Goal: Task Accomplishment & Management: Use online tool/utility

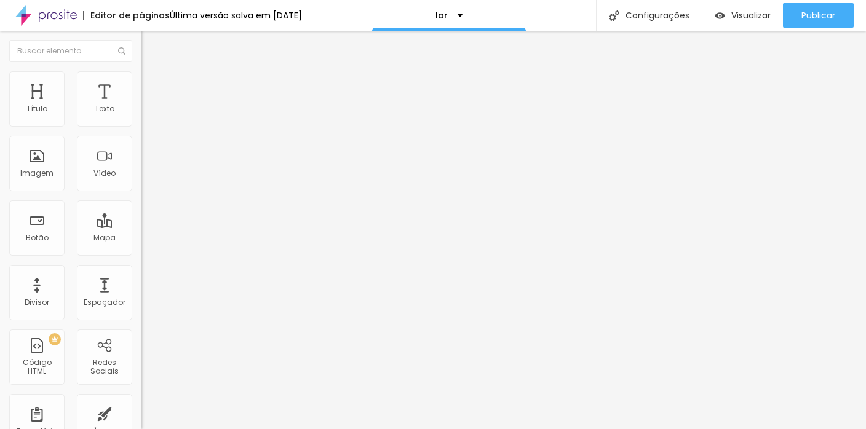
click at [142, 113] on div "Modo Completo Encaixotado Completo" at bounding box center [213, 113] width 142 height 34
click at [142, 80] on li "Estilo" at bounding box center [213, 77] width 142 height 12
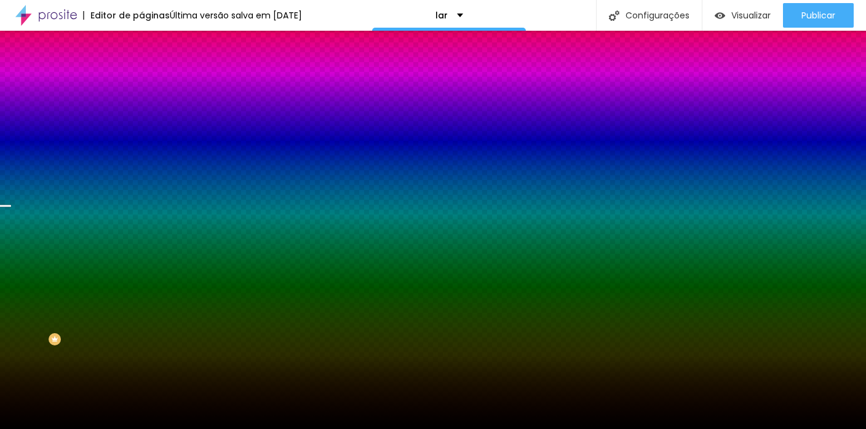
click at [142, 128] on font "Nenhum" at bounding box center [158, 123] width 32 height 10
click at [142, 147] on span "Paralaxe" at bounding box center [158, 142] width 33 height 10
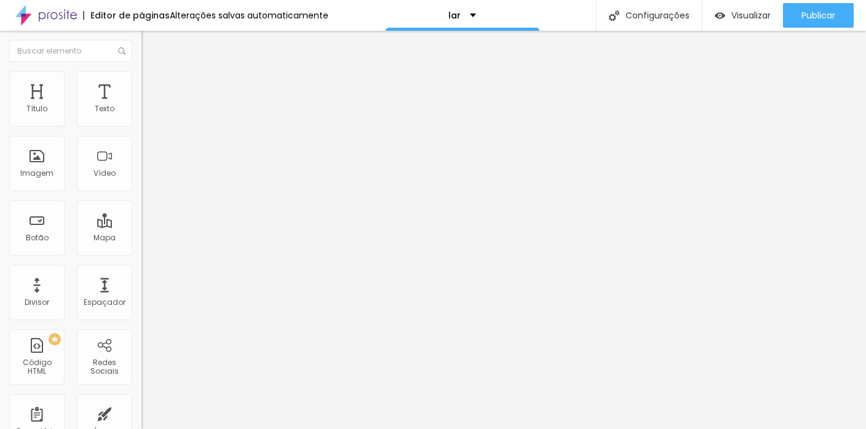
click at [151, 43] on img "button" at bounding box center [156, 45] width 10 height 10
drag, startPoint x: 93, startPoint y: 254, endPoint x: -27, endPoint y: 255, distance: 120.0
click at [0, 255] on html "Editor de páginas Alterações salvas automaticamente lar Configurações Configura…" at bounding box center [433, 214] width 866 height 429
paste input "www.instagram.com/bodymobilitystudio/"
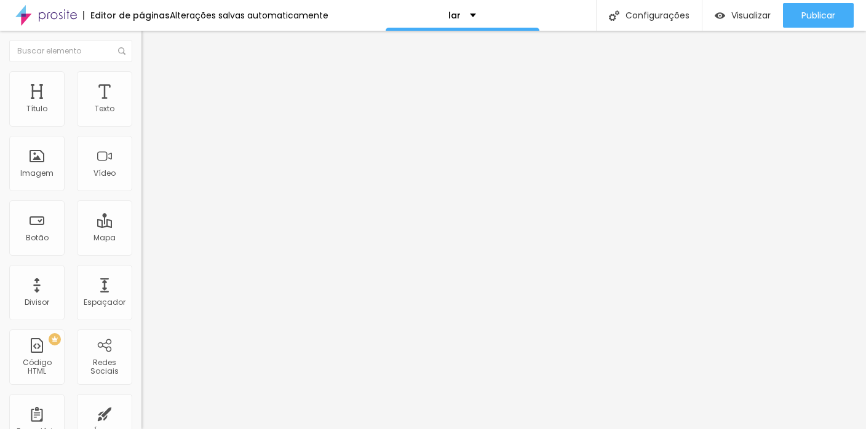
type input "https://www.instagram.com/bodymobilitystudio/"
drag, startPoint x: 39, startPoint y: 138, endPoint x: -23, endPoint y: 138, distance: 62.1
click at [0, 138] on html "Editor de páginas Alterações salvas automaticamente lar Configurações Configura…" at bounding box center [433, 214] width 866 height 429
paste input "bodymobilitystudio/"
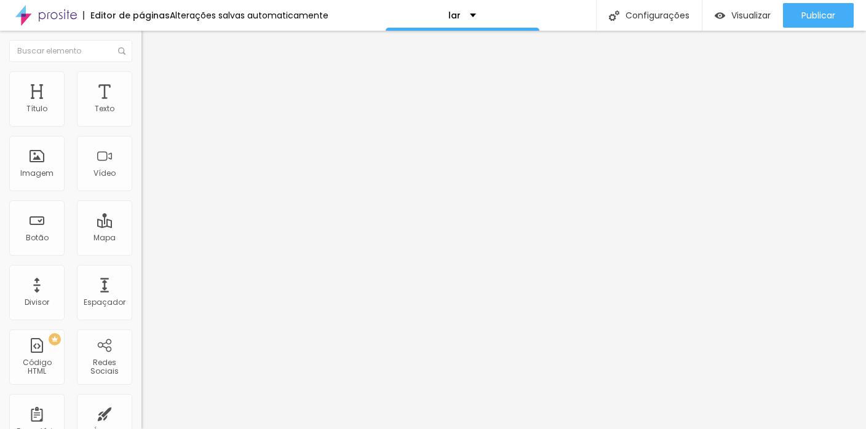
type input "@bodymobilitystudio"
click at [142, 219] on div "Link" at bounding box center [213, 226] width 142 height 15
click at [142, 188] on font "Normal" at bounding box center [156, 188] width 28 height 10
click at [142, 201] on span "Pequeno" at bounding box center [158, 196] width 33 height 10
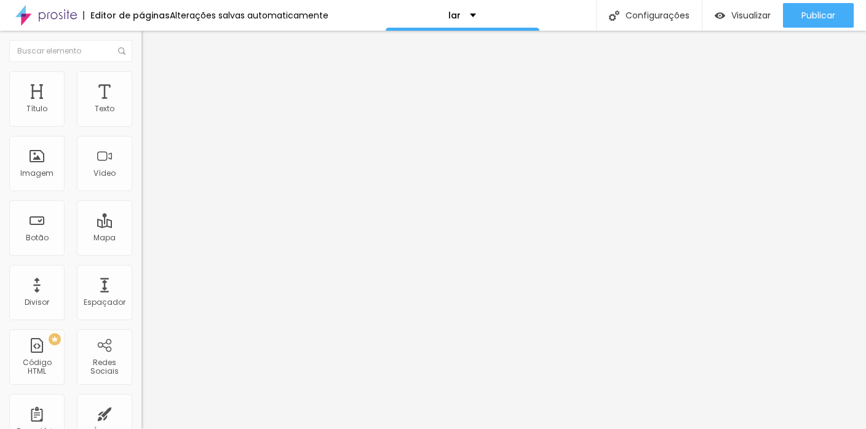
click at [142, 76] on li "Estilo" at bounding box center [213, 77] width 142 height 12
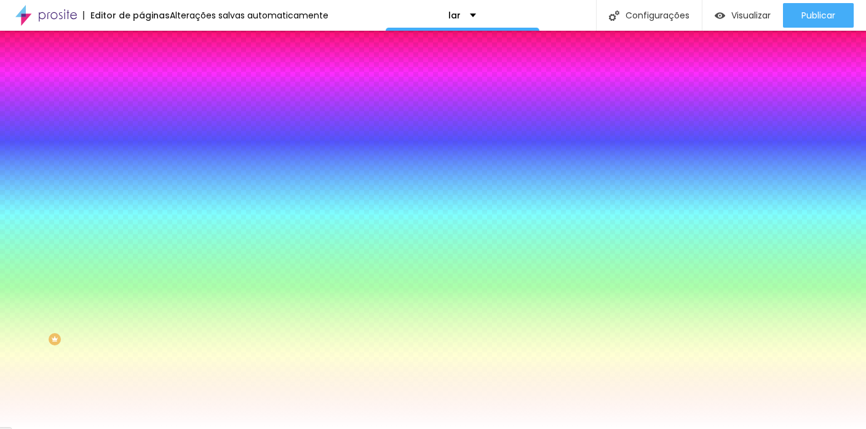
click at [153, 87] on font "Avançado" at bounding box center [173, 92] width 41 height 10
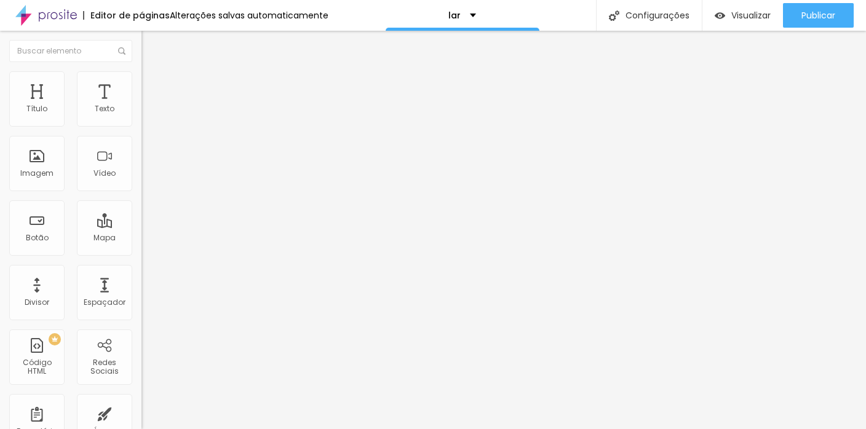
drag, startPoint x: 86, startPoint y: 259, endPoint x: -39, endPoint y: 257, distance: 124.9
click at [0, 257] on html "Editor de páginas Alterações salvas automaticamente lar Configurações Configura…" at bounding box center [433, 214] width 866 height 429
paste input "www.instagram.com/ambielflavia/"
type input "https://www.instagram.com/ambielflavia/"
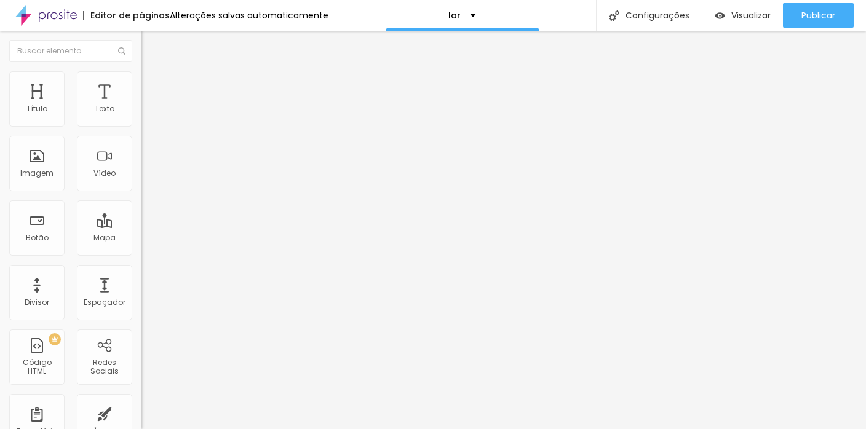
scroll to position [1, 0]
drag, startPoint x: 68, startPoint y: 142, endPoint x: -26, endPoint y: 140, distance: 94.2
click at [0, 140] on html "Editor de páginas Alterações salvas automaticamente lar Configurações Configura…" at bounding box center [433, 214] width 866 height 429
paste input "ambielflavia/"
type input "@ambielflavia"
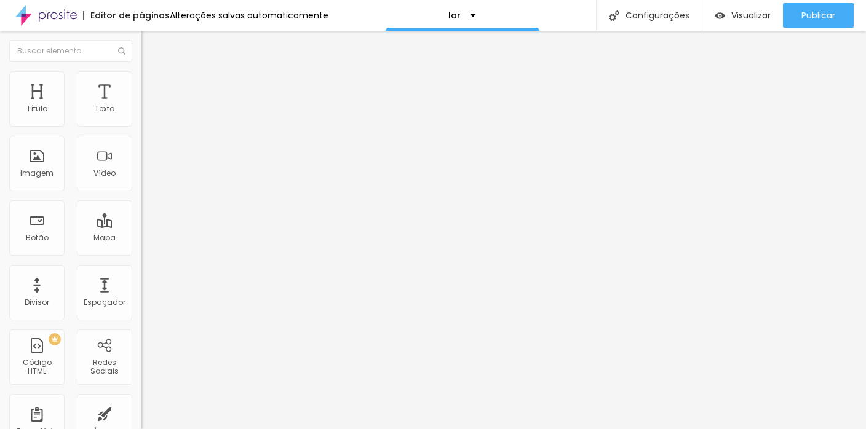
scroll to position [0, 0]
click at [142, 71] on li "Estilo" at bounding box center [213, 77] width 142 height 12
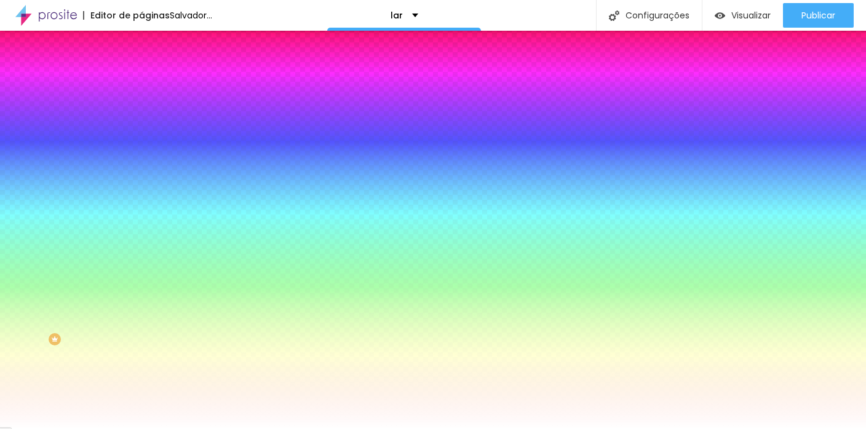
click at [142, 84] on li "Avançado" at bounding box center [213, 90] width 142 height 12
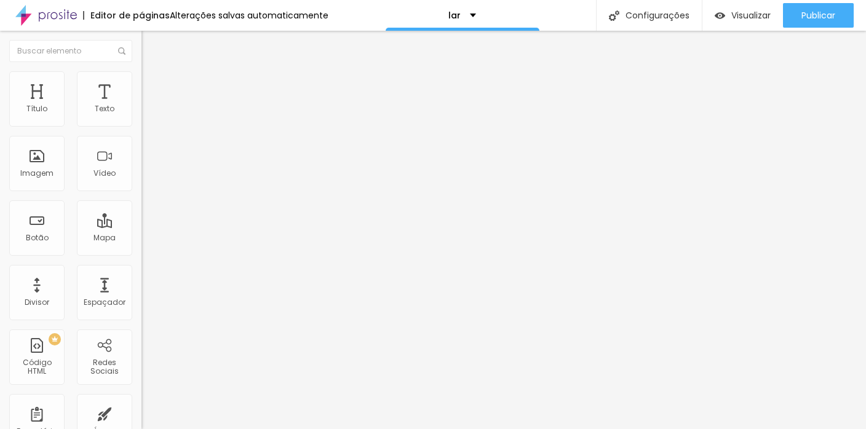
click at [142, 71] on li "Conteúdo" at bounding box center [213, 65] width 142 height 12
click at [142, 185] on div "Tamanho" at bounding box center [213, 181] width 142 height 7
click at [142, 201] on font "Pequeno" at bounding box center [158, 196] width 33 height 10
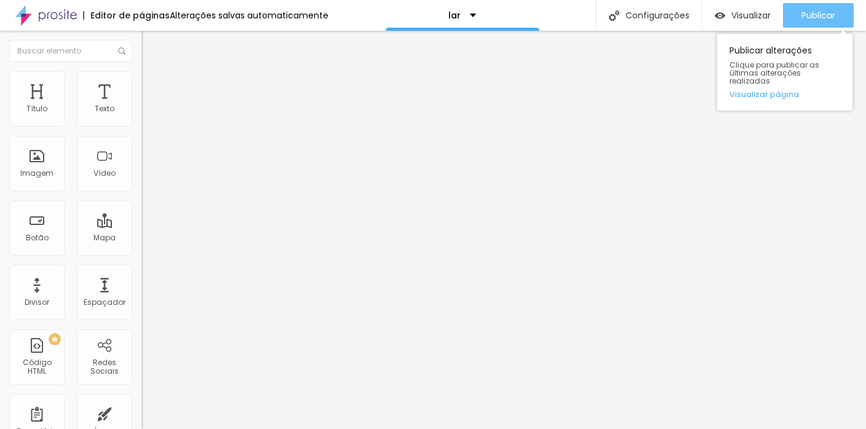
click at [842, 14] on button "Publicar" at bounding box center [818, 15] width 71 height 25
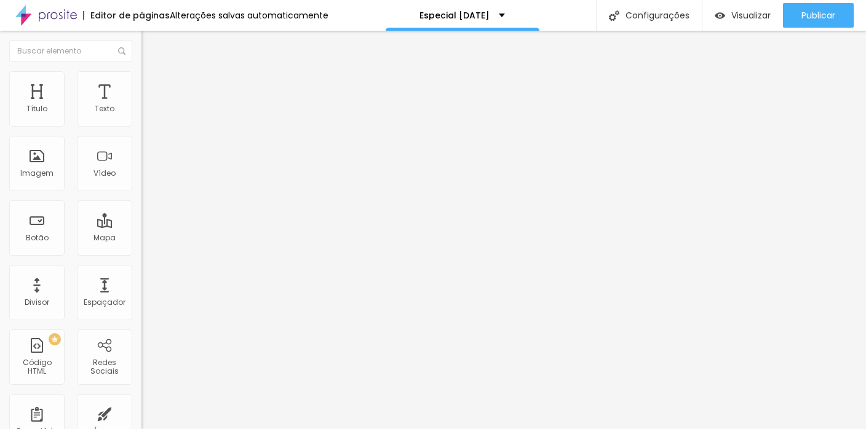
click at [149, 106] on font "Trocar imagem" at bounding box center [179, 100] width 60 height 10
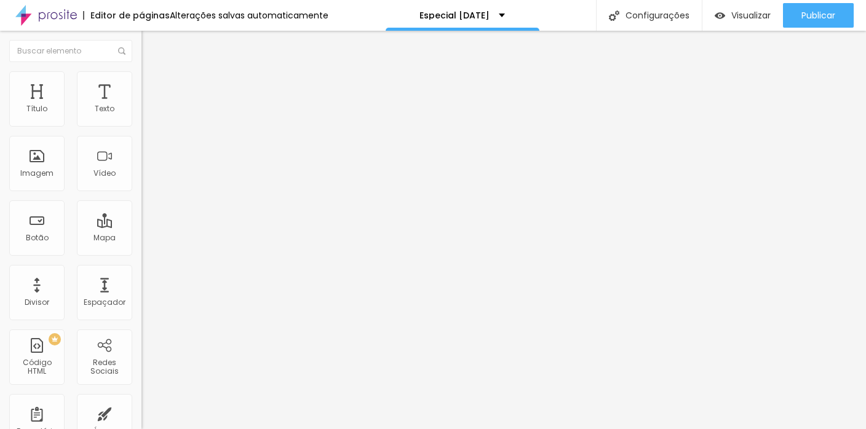
click at [149, 106] on font "Trocar imagem" at bounding box center [179, 100] width 60 height 10
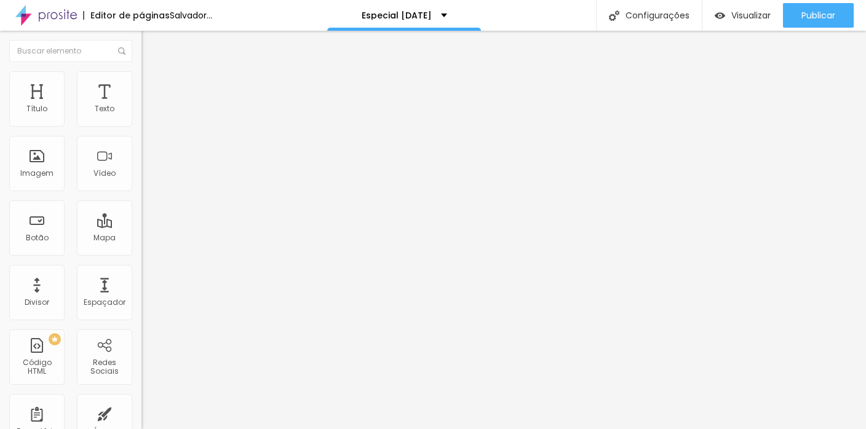
click at [149, 106] on font "Trocar imagem" at bounding box center [179, 100] width 60 height 10
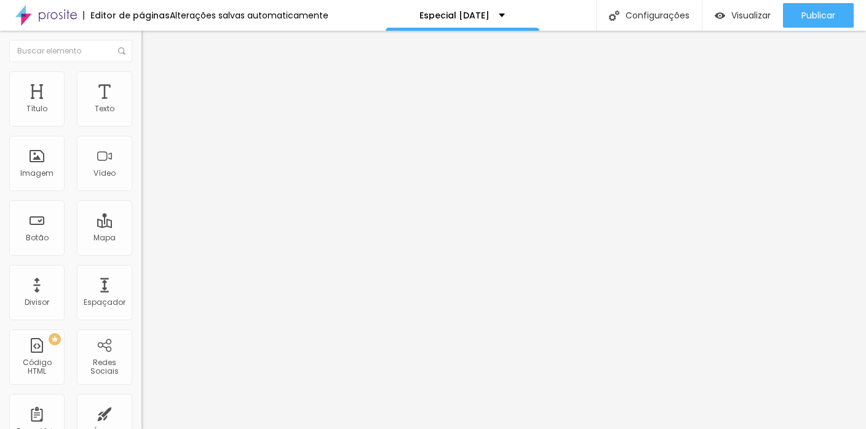
click at [149, 106] on font "Trocar imagem" at bounding box center [179, 100] width 60 height 10
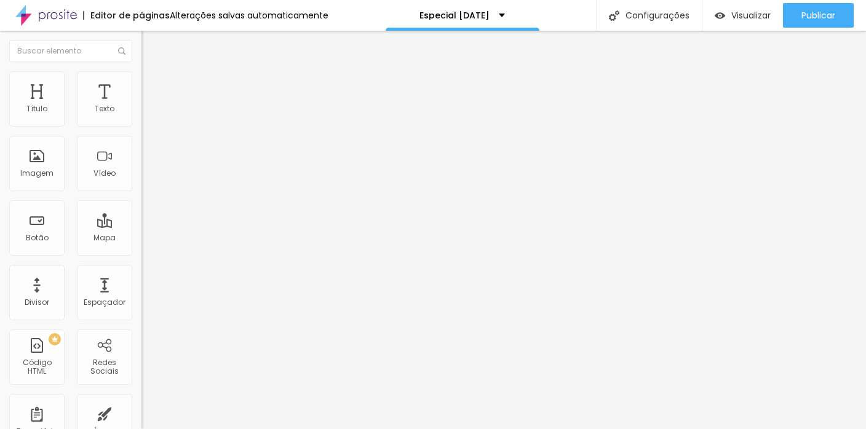
click at [149, 106] on font "Trocar imagem" at bounding box center [179, 100] width 60 height 10
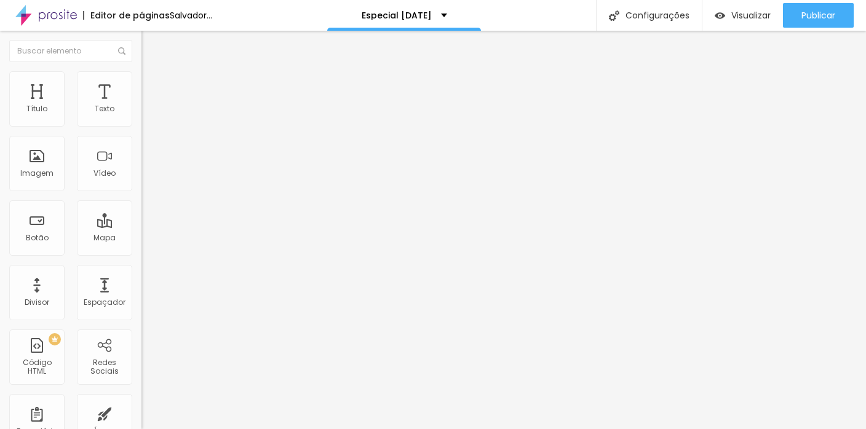
click at [142, 106] on span "Trocar imagem" at bounding box center [175, 100] width 67 height 10
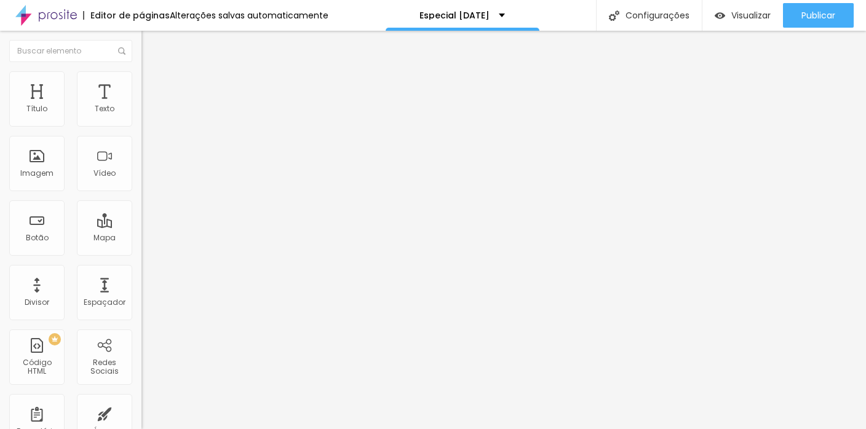
scroll to position [195, 0]
click at [142, 106] on span "Trocar imagem" at bounding box center [175, 100] width 67 height 10
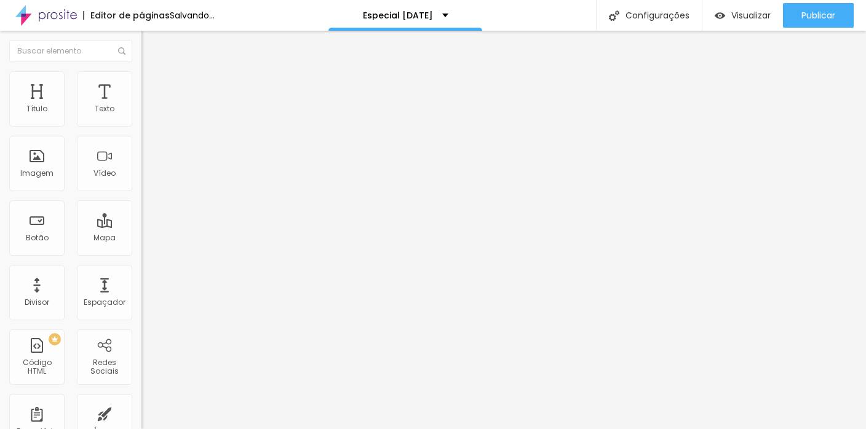
click at [149, 106] on font "Trocar imagem" at bounding box center [179, 100] width 60 height 10
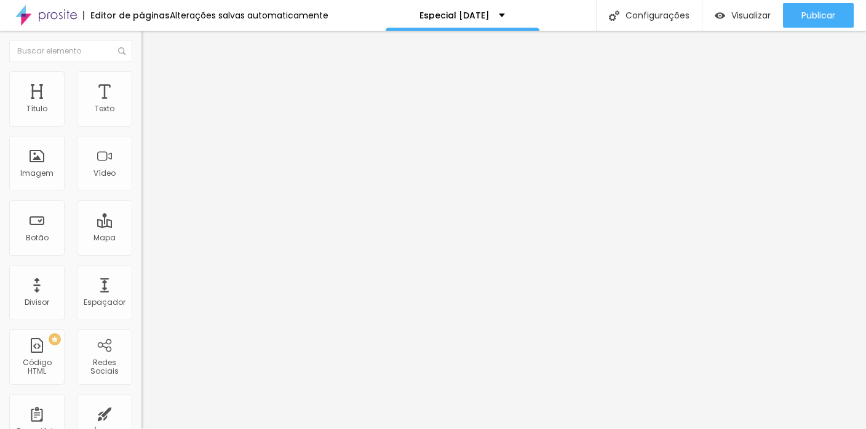
scroll to position [87, 0]
click at [149, 106] on font "Trocar imagem" at bounding box center [179, 100] width 60 height 10
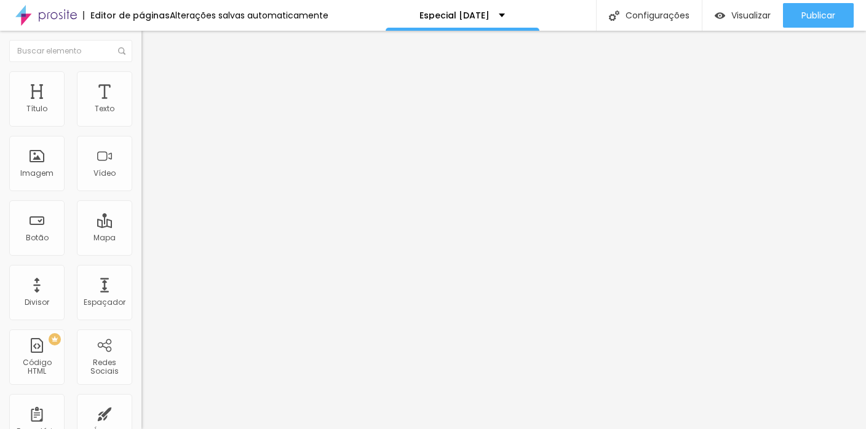
scroll to position [63, 0]
click at [149, 106] on font "Trocar imagem" at bounding box center [179, 100] width 60 height 10
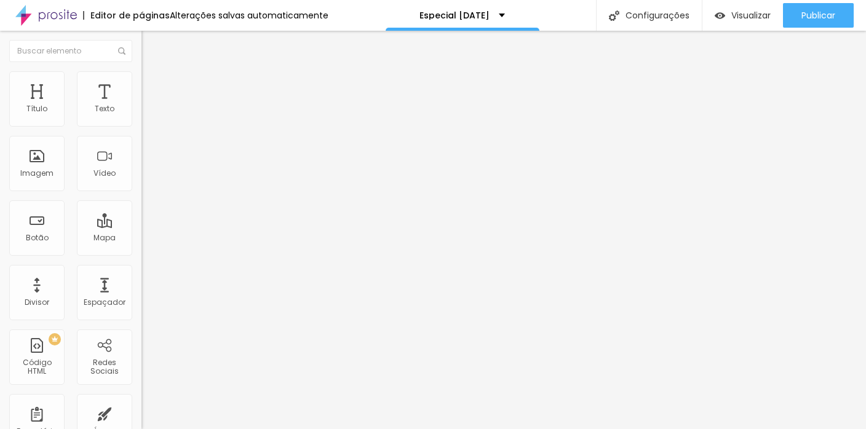
click at [149, 106] on font "Trocar imagem" at bounding box center [179, 100] width 60 height 10
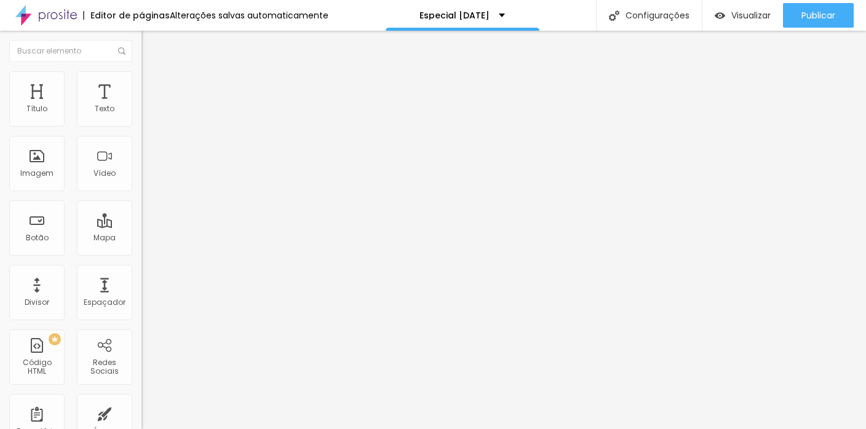
click at [149, 106] on font "Trocar imagem" at bounding box center [179, 100] width 60 height 10
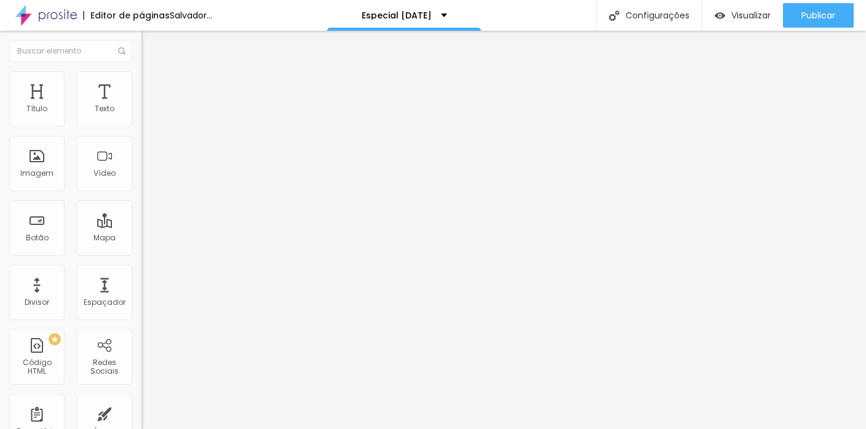
click at [149, 106] on font "Trocar imagem" at bounding box center [179, 100] width 60 height 10
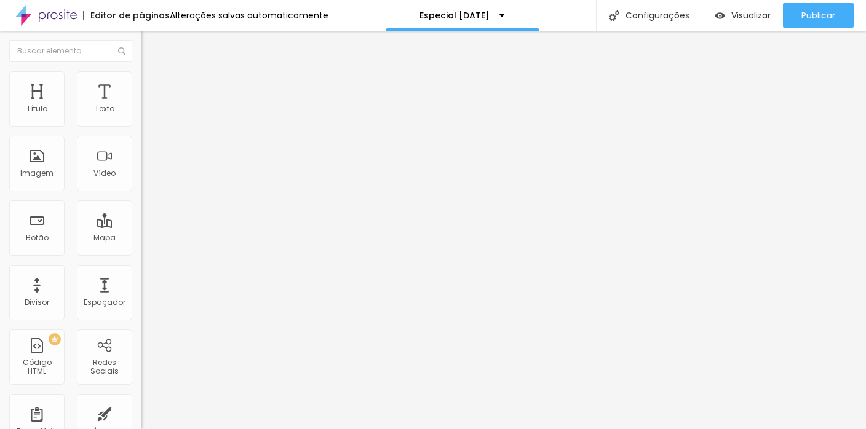
click at [149, 106] on font "Trocar imagem" at bounding box center [179, 100] width 60 height 10
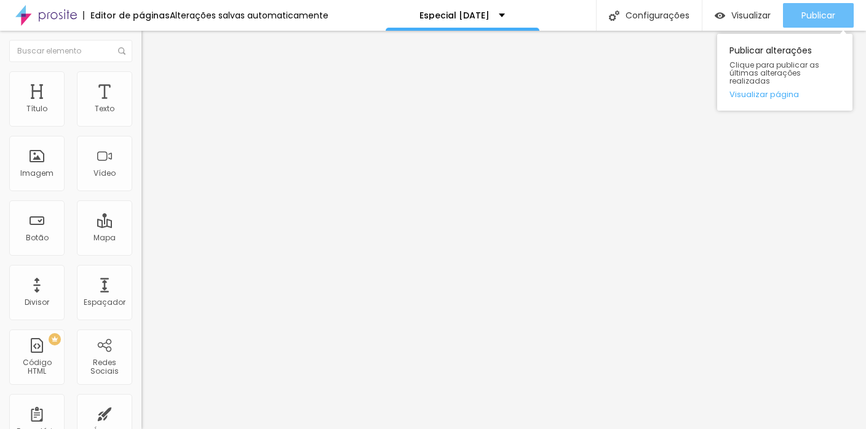
click at [841, 8] on button "Publicar" at bounding box center [818, 15] width 71 height 25
click at [812, 8] on div "Publicar" at bounding box center [819, 15] width 34 height 25
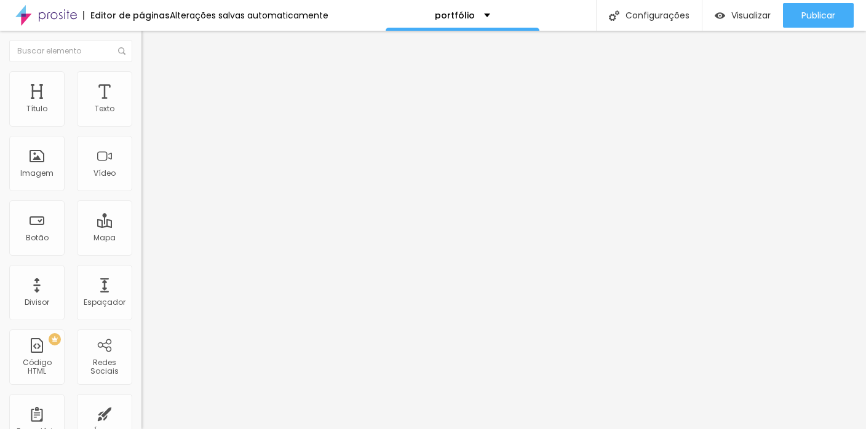
click at [142, 76] on li "Estilo" at bounding box center [213, 77] width 142 height 12
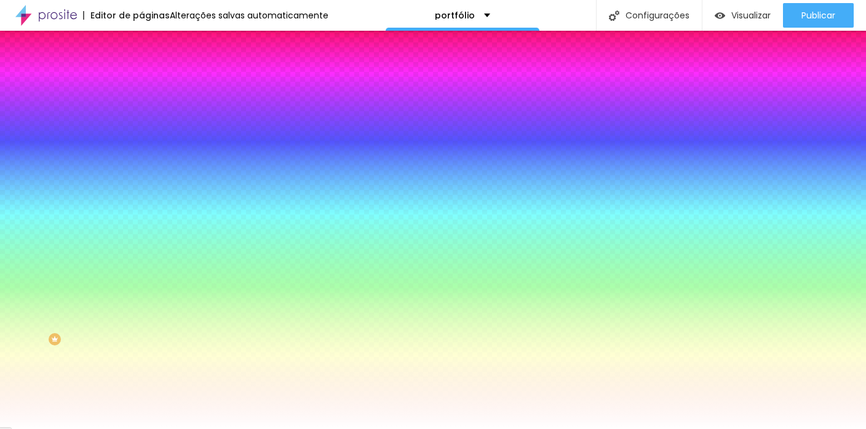
click at [142, 84] on img at bounding box center [147, 89] width 11 height 11
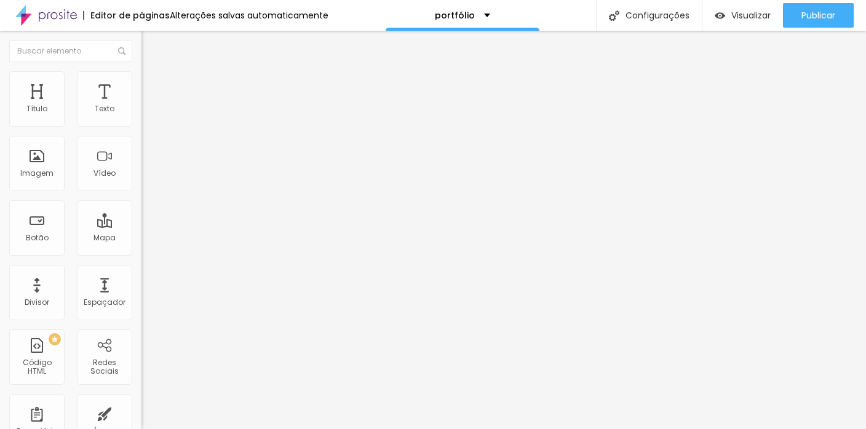
type input "15"
type input "10"
type input "5"
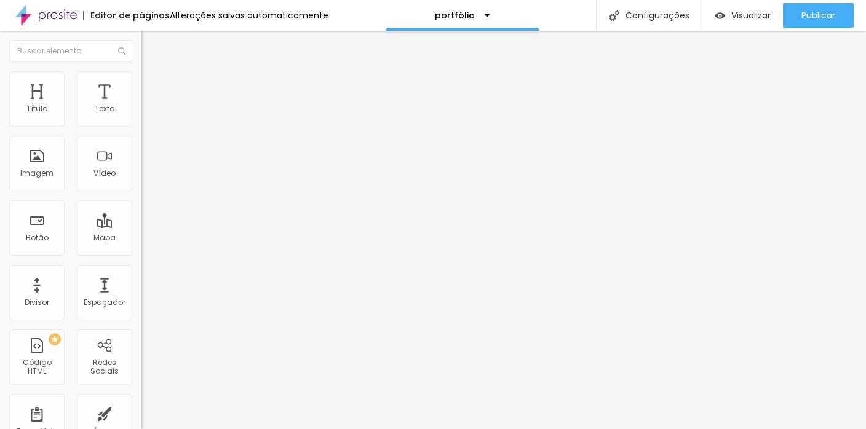
type input "5"
type input "0"
drag, startPoint x: 49, startPoint y: 119, endPoint x: 13, endPoint y: 120, distance: 35.7
type input "0"
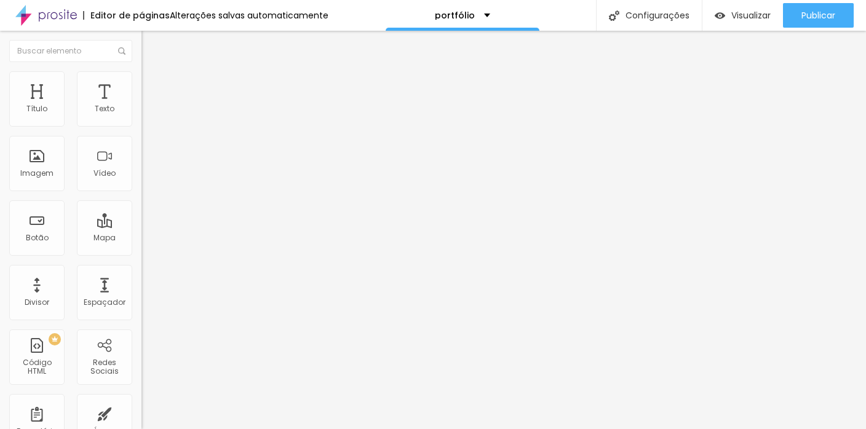
click at [142, 239] on input "range" at bounding box center [181, 244] width 79 height 10
click at [142, 71] on li "Conteúdo" at bounding box center [213, 65] width 142 height 12
click at [142, 122] on img at bounding box center [146, 117] width 9 height 9
click at [142, 76] on img at bounding box center [147, 76] width 11 height 11
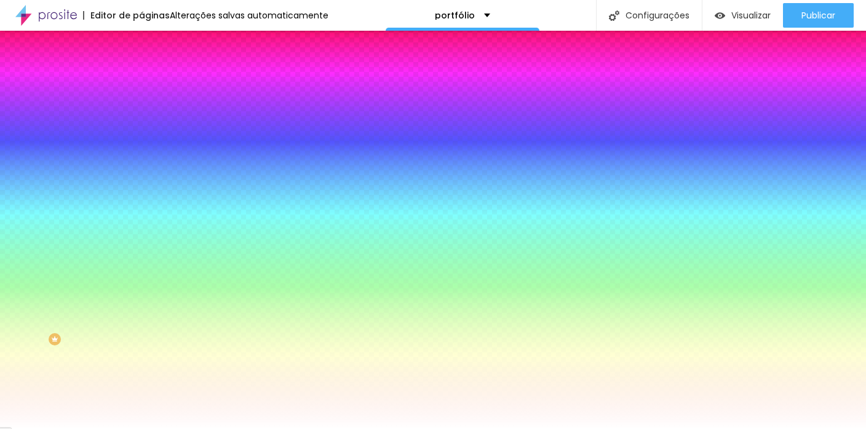
click at [142, 84] on li "Avançado" at bounding box center [213, 90] width 142 height 12
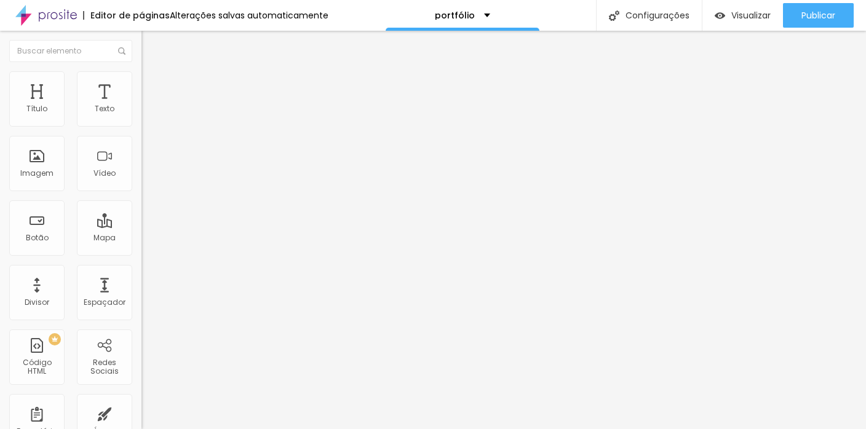
click at [142, 193] on font "Original" at bounding box center [157, 187] width 30 height 10
click at [142, 207] on span "Padrão" at bounding box center [156, 202] width 28 height 10
click at [142, 226] on font "Original" at bounding box center [157, 221] width 30 height 10
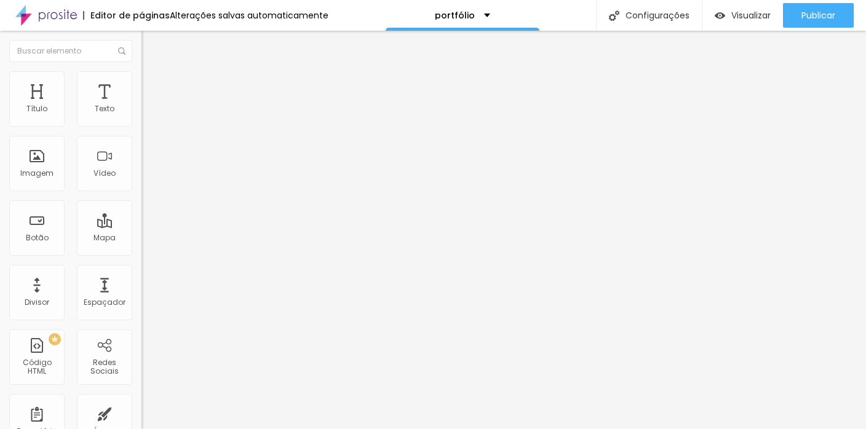
click at [142, 74] on img at bounding box center [147, 76] width 11 height 11
type input "60"
type input "55"
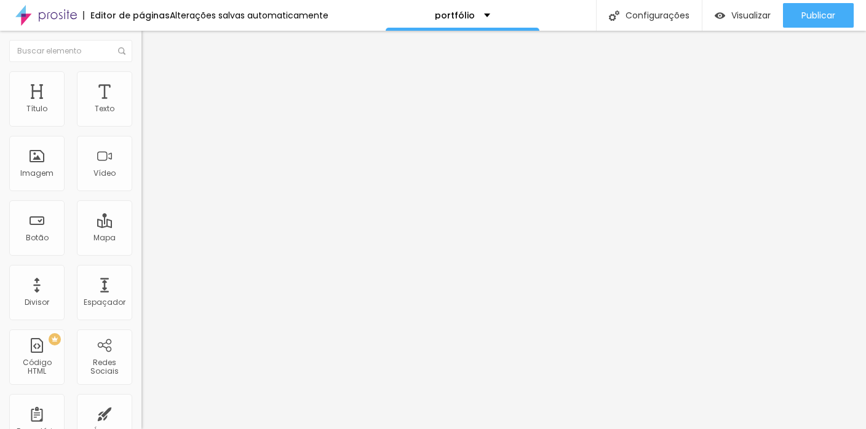
type input "50"
type input "45"
type input "40"
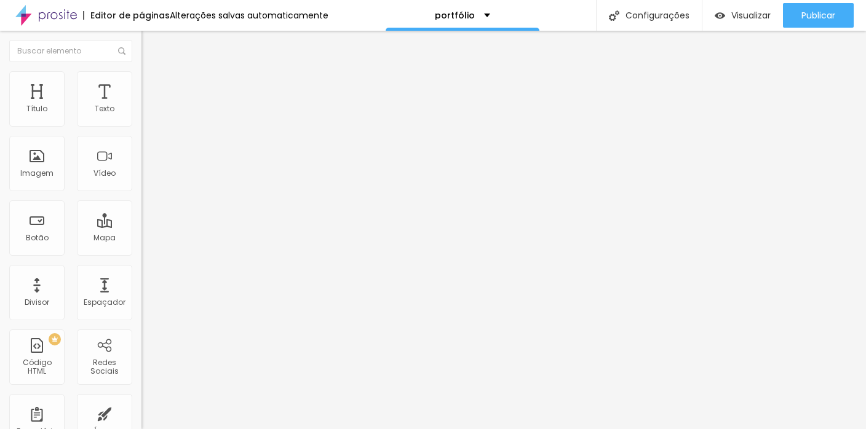
type input "40"
type input "45"
type input "50"
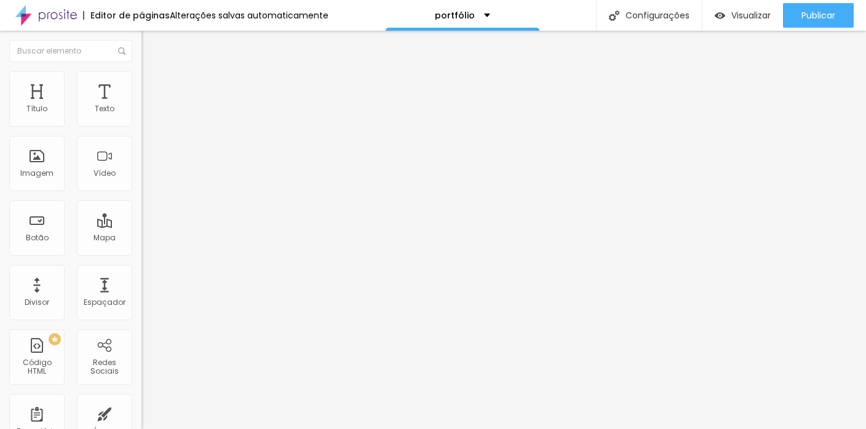
type input "55"
type input "60"
type input "65"
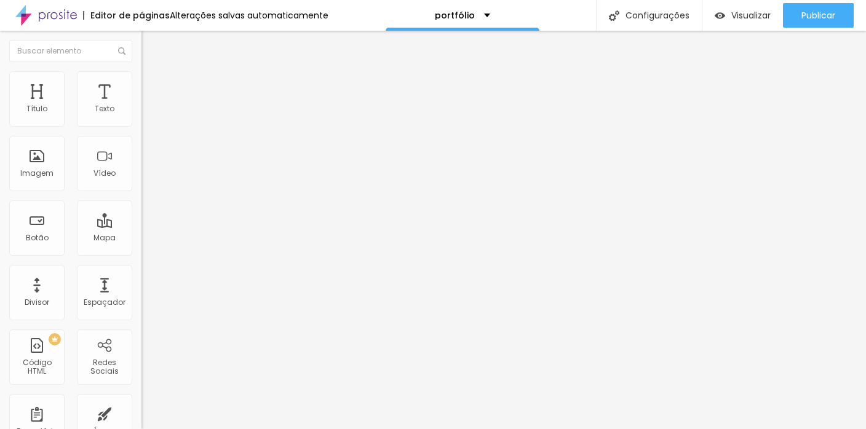
type input "65"
type input "70"
type input "75"
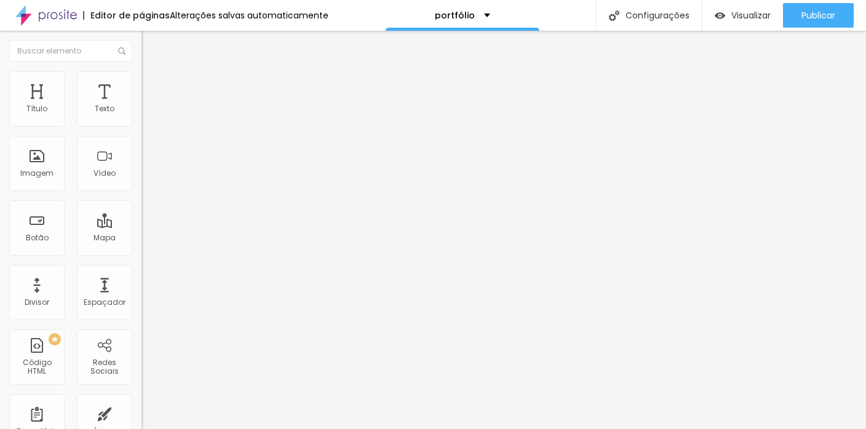
type input "80"
type input "85"
type input "95"
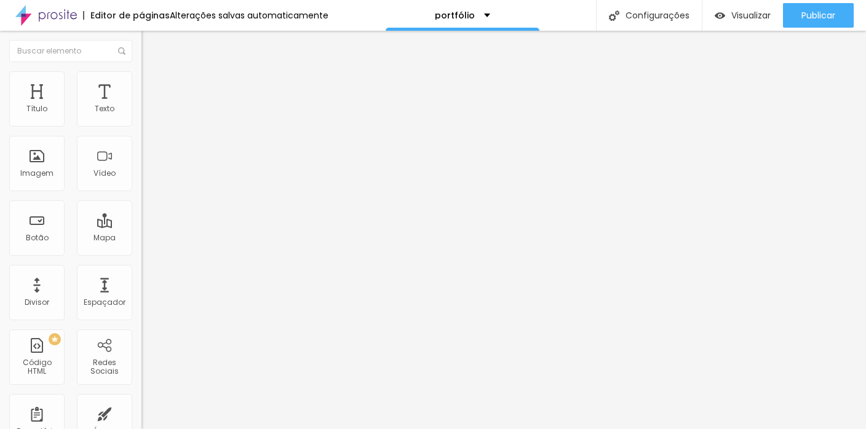
type input "95"
type input "100"
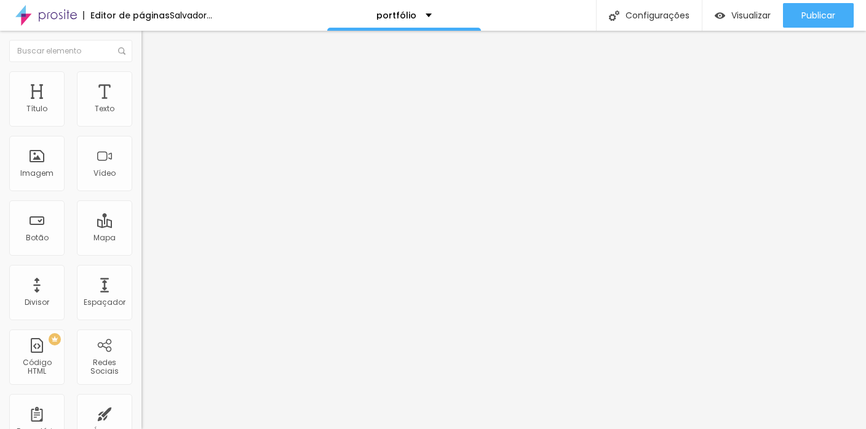
drag, startPoint x: 55, startPoint y: 134, endPoint x: 142, endPoint y: 143, distance: 87.3
type input "100"
click at [142, 126] on input "range" at bounding box center [181, 121] width 79 height 10
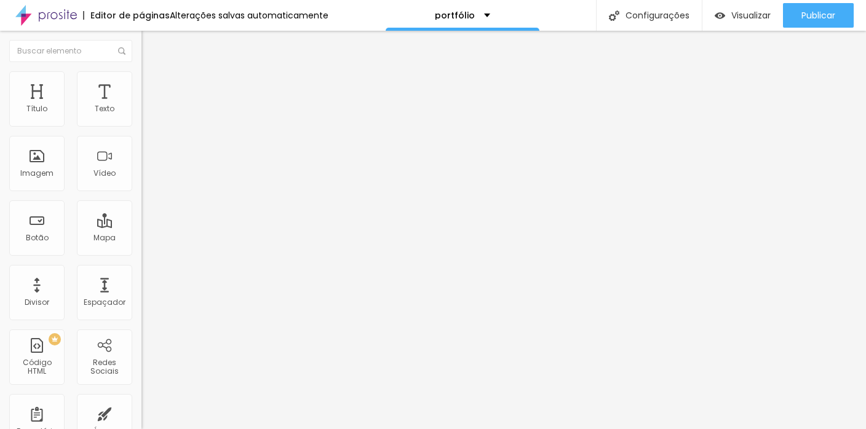
type input "95"
type input "90"
type input "85"
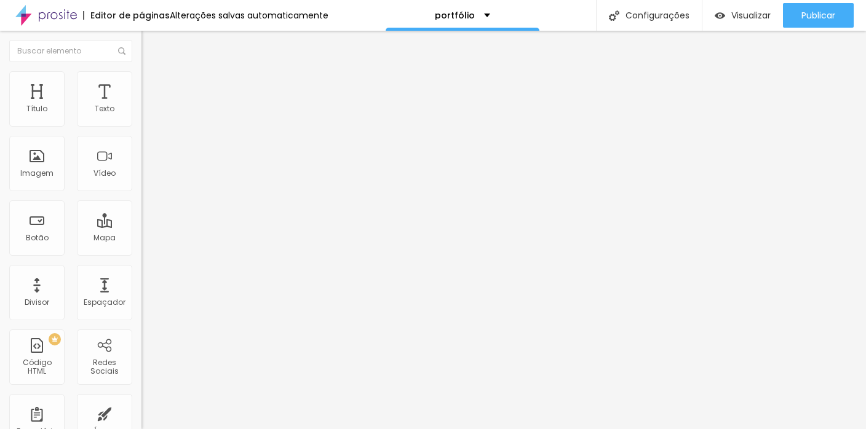
type input "85"
type input "80"
drag, startPoint x: 127, startPoint y: 132, endPoint x: 103, endPoint y: 137, distance: 24.4
type input "80"
click at [142, 126] on input "range" at bounding box center [181, 121] width 79 height 10
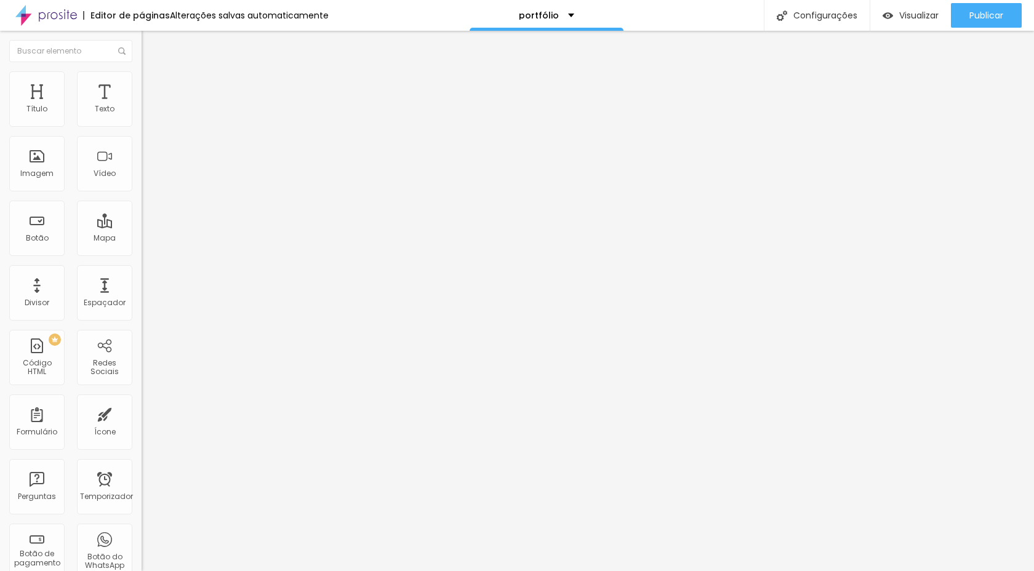
type input "75"
type input "70"
type input "65"
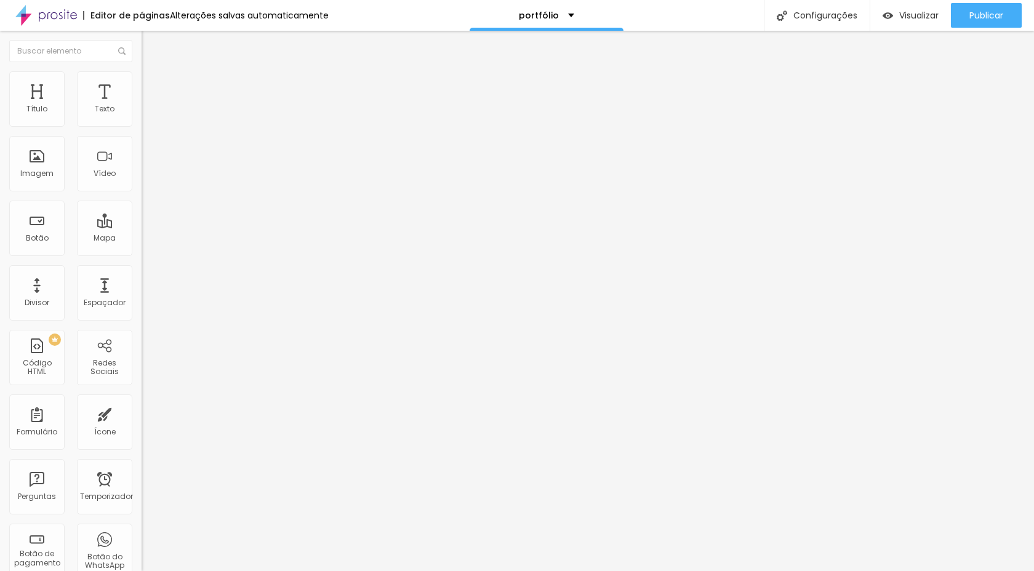
drag, startPoint x: 103, startPoint y: 133, endPoint x: 84, endPoint y: 135, distance: 18.6
type input "65"
click at [142, 126] on input "range" at bounding box center [181, 121] width 79 height 10
click at [142, 84] on li "Avançado" at bounding box center [213, 90] width 142 height 12
type input "3"
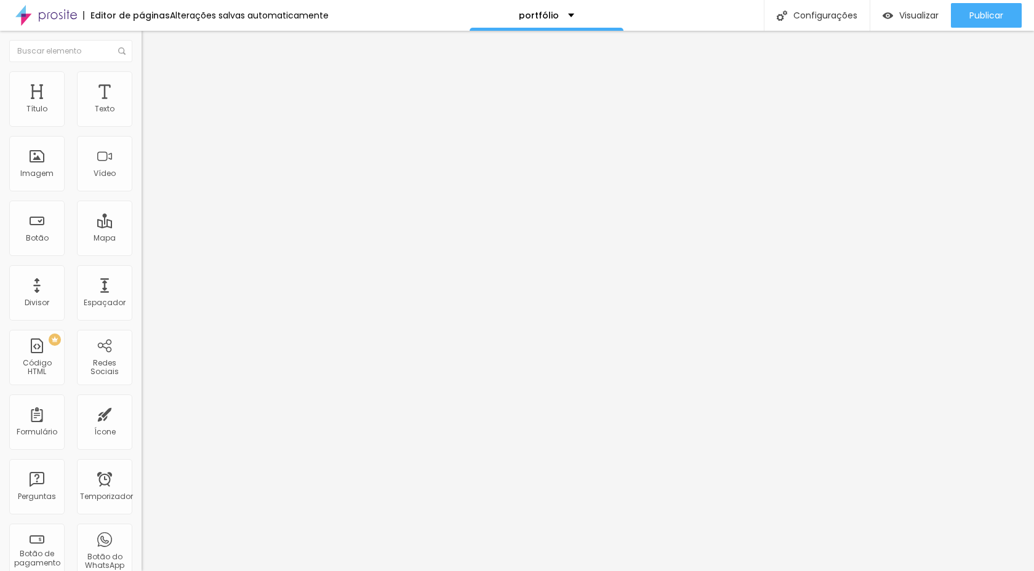
type input "3"
type input "2"
type input "1"
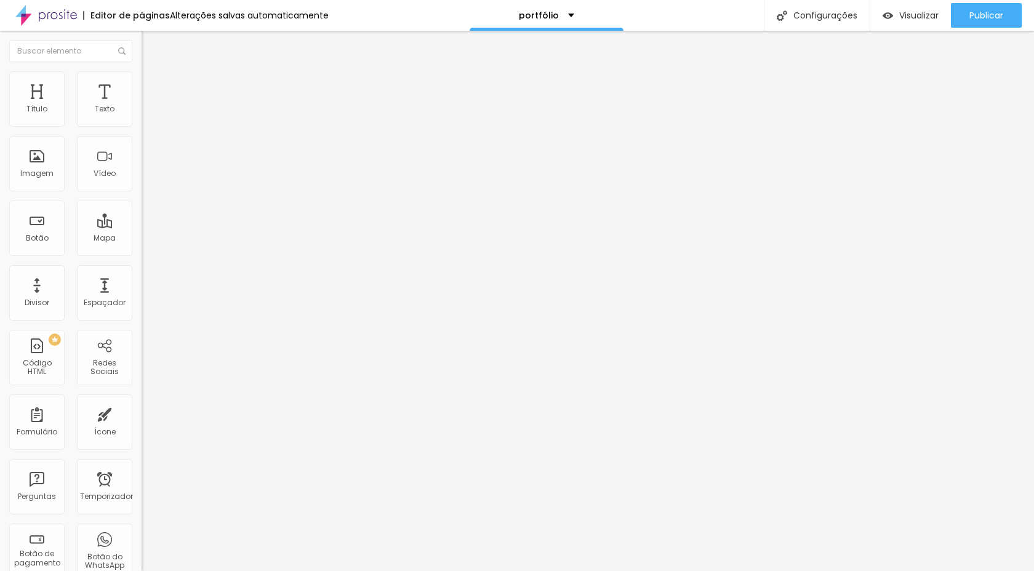
type input "0"
click at [142, 239] on input "range" at bounding box center [181, 244] width 79 height 10
type input "1"
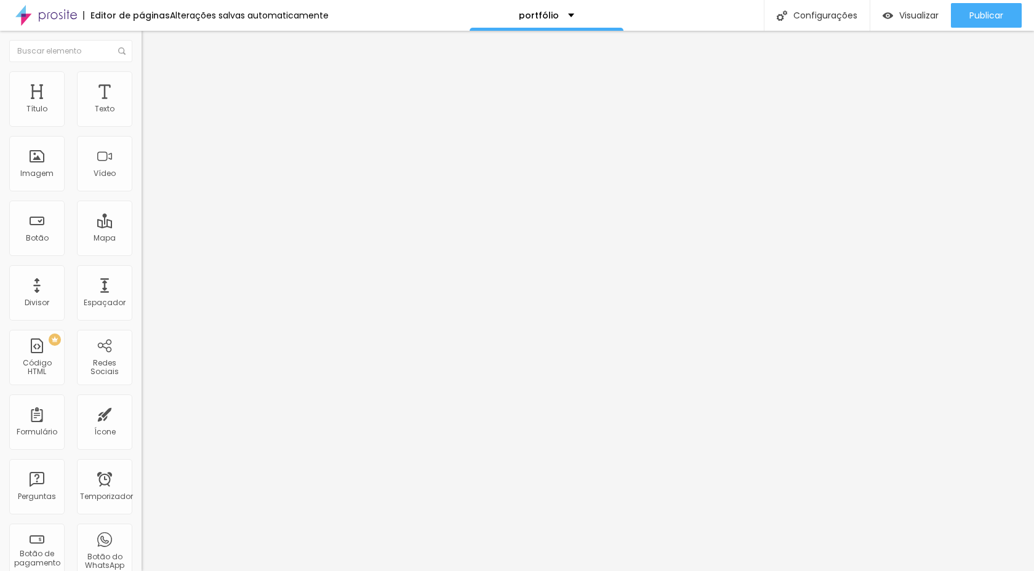
type input "1"
type input "0"
drag, startPoint x: 28, startPoint y: 145, endPoint x: 0, endPoint y: 145, distance: 28.3
type input "0"
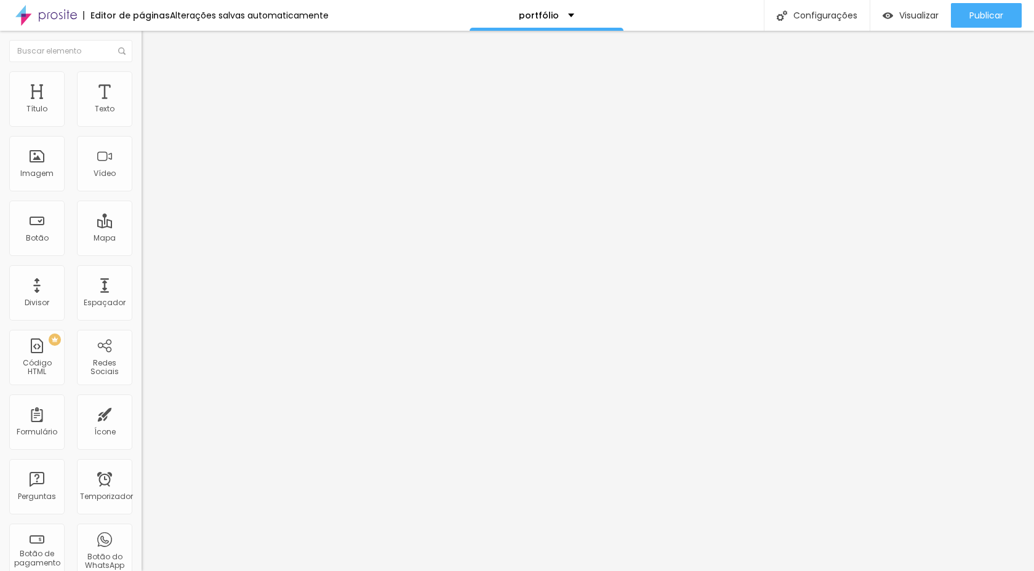
click at [142, 413] on input "range" at bounding box center [181, 418] width 79 height 10
click at [142, 103] on div "Modo" at bounding box center [213, 99] width 142 height 7
click at [142, 131] on span "Completo" at bounding box center [161, 126] width 38 height 10
click at [142, 79] on li "Estilo" at bounding box center [213, 77] width 142 height 12
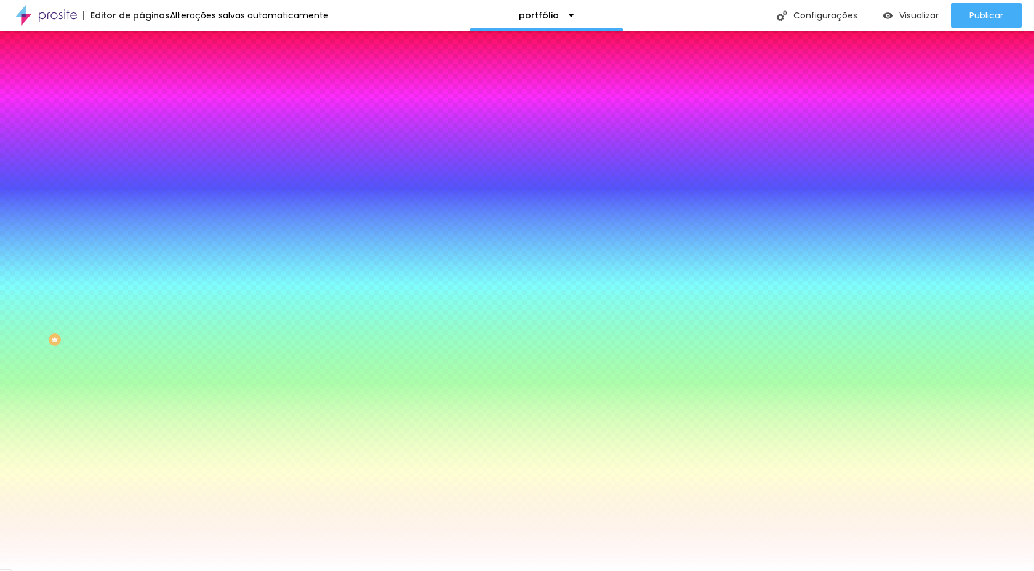
click at [142, 94] on li "Avançado" at bounding box center [213, 90] width 142 height 12
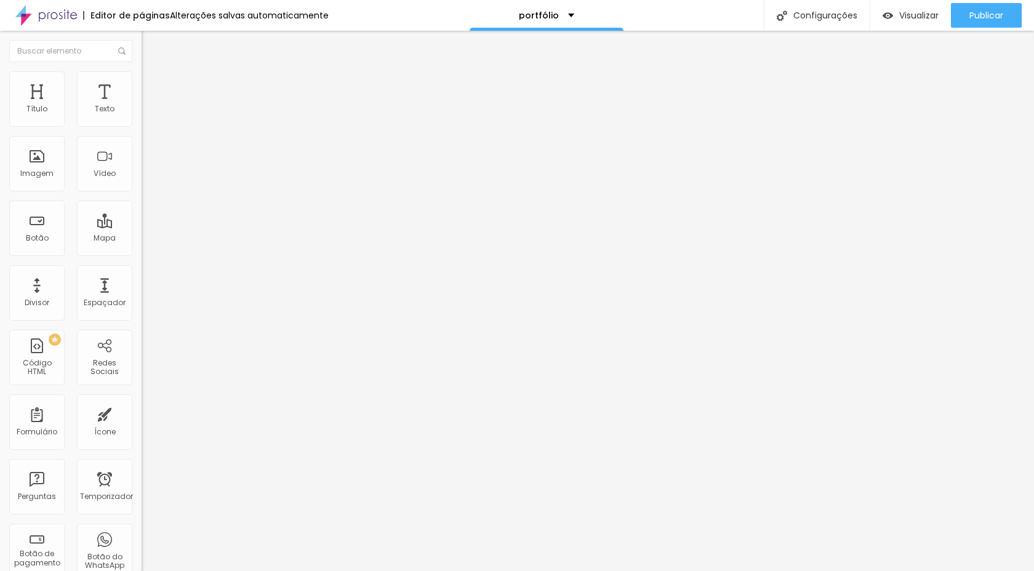
type input "15"
type input "10"
type input "5"
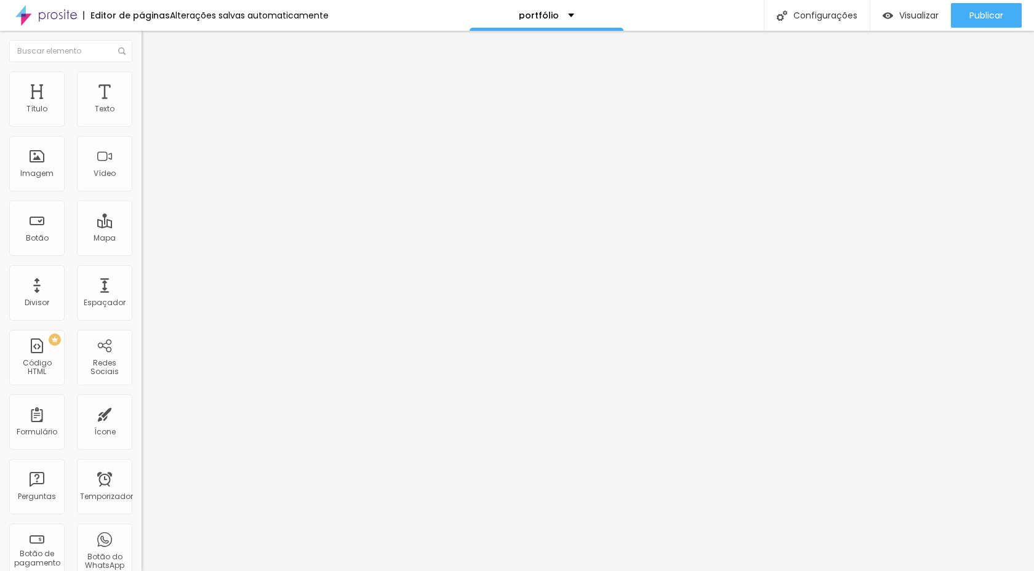
type input "5"
type input "0"
type input "5"
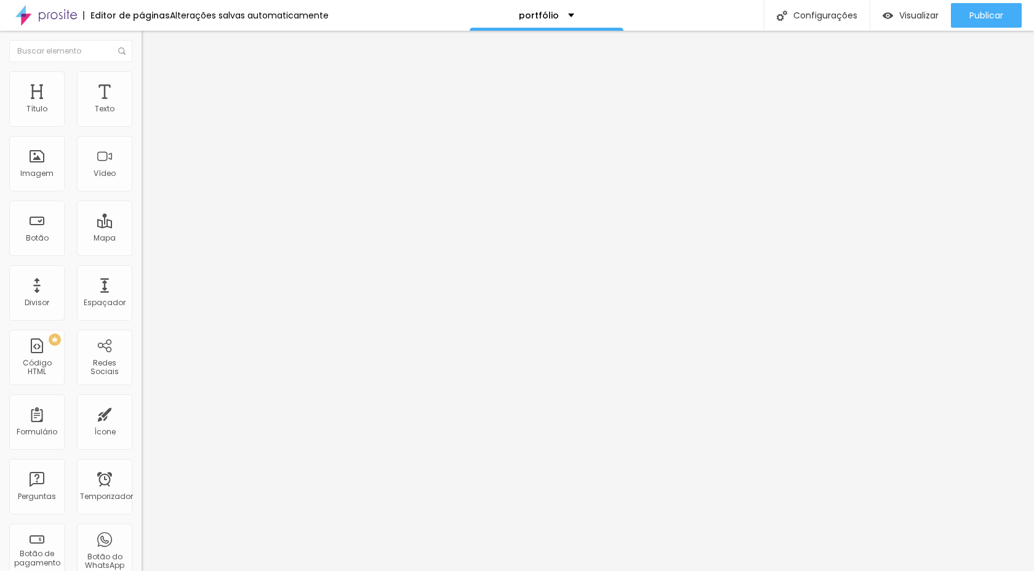
type input "10"
type input "0"
drag, startPoint x: 79, startPoint y: 120, endPoint x: 0, endPoint y: 113, distance: 79.1
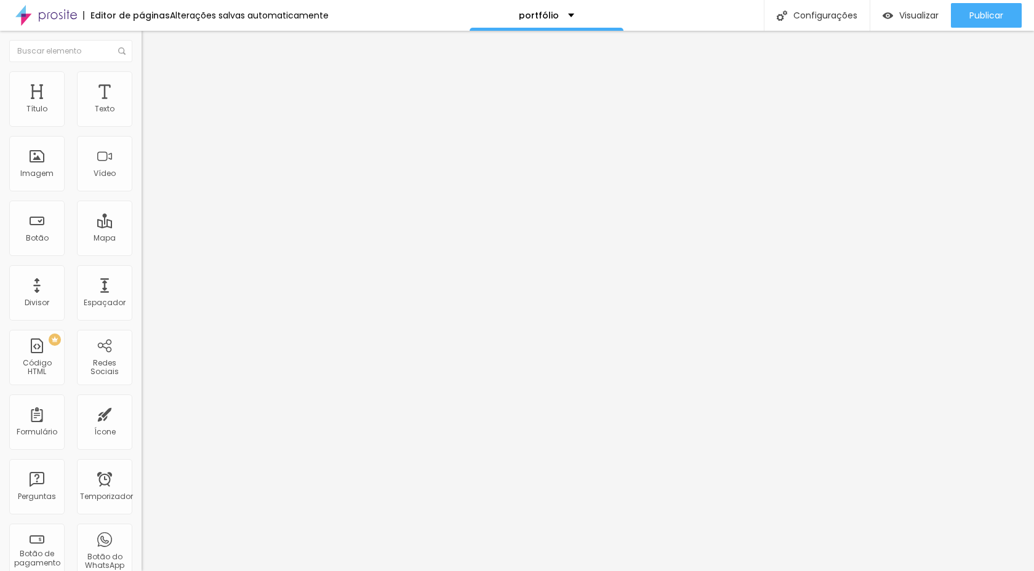
type input "0"
click at [142, 239] on input "range" at bounding box center [181, 244] width 79 height 10
type input "0"
type input "17"
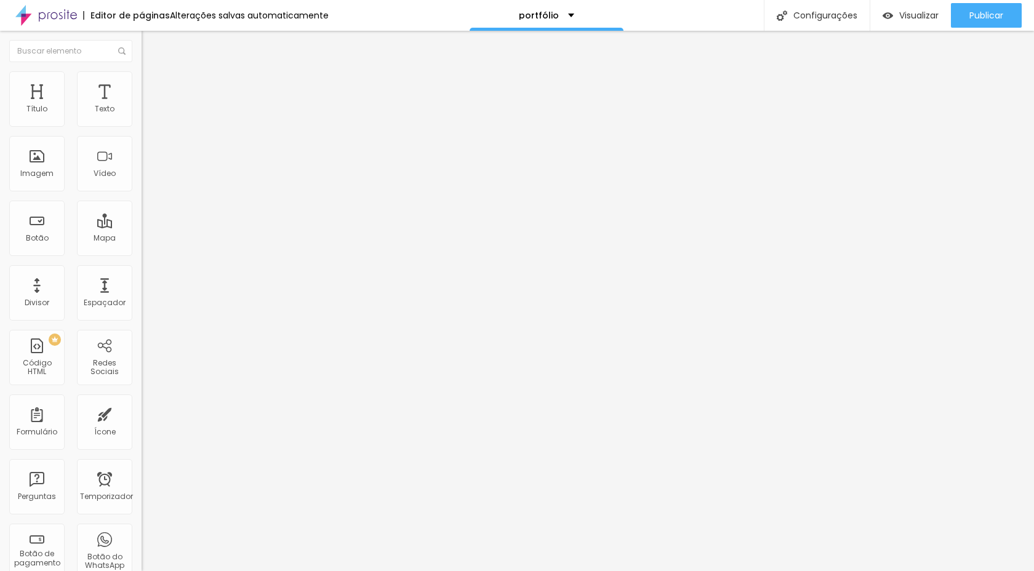
type input "17"
type input "109"
type input "232"
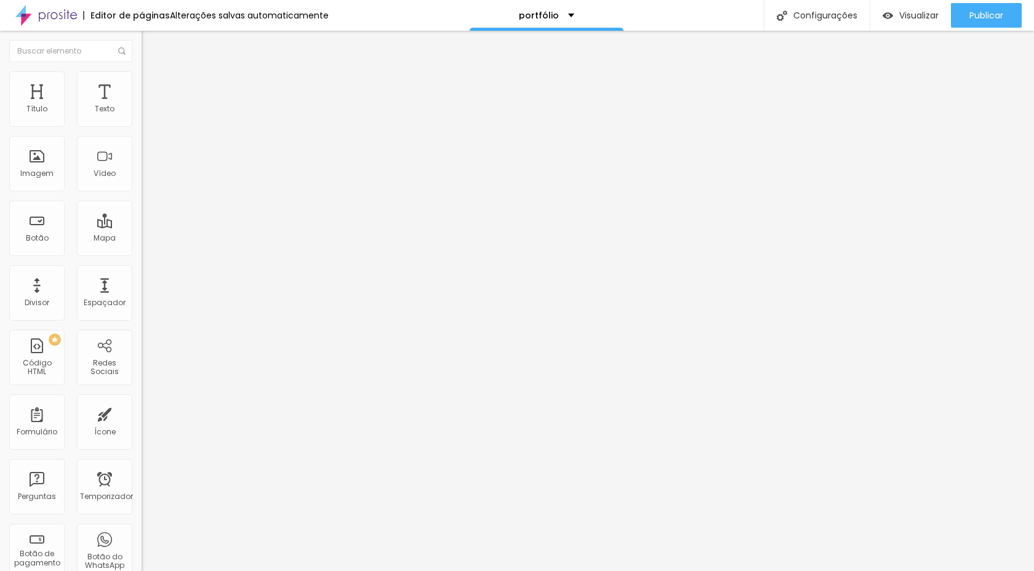
type input "238"
type input "239"
type input "240"
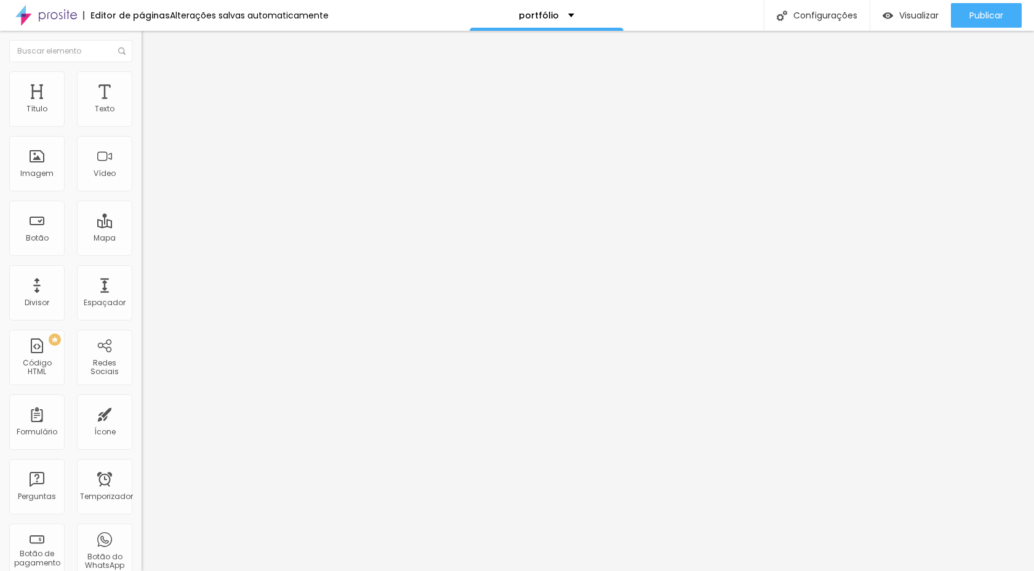
type input "240"
type input "243"
type input "244"
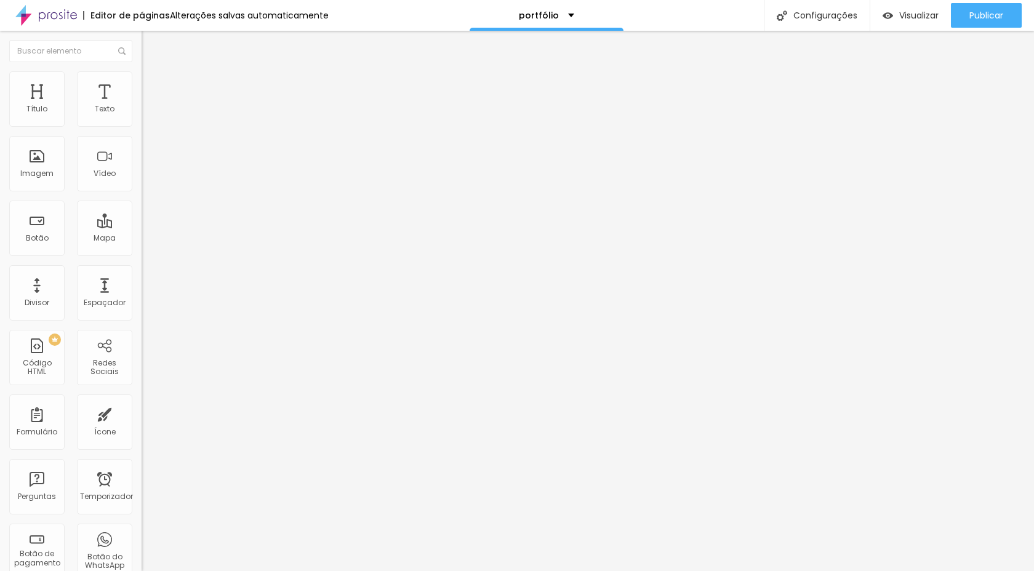
type input "247"
type input "260"
type input "285"
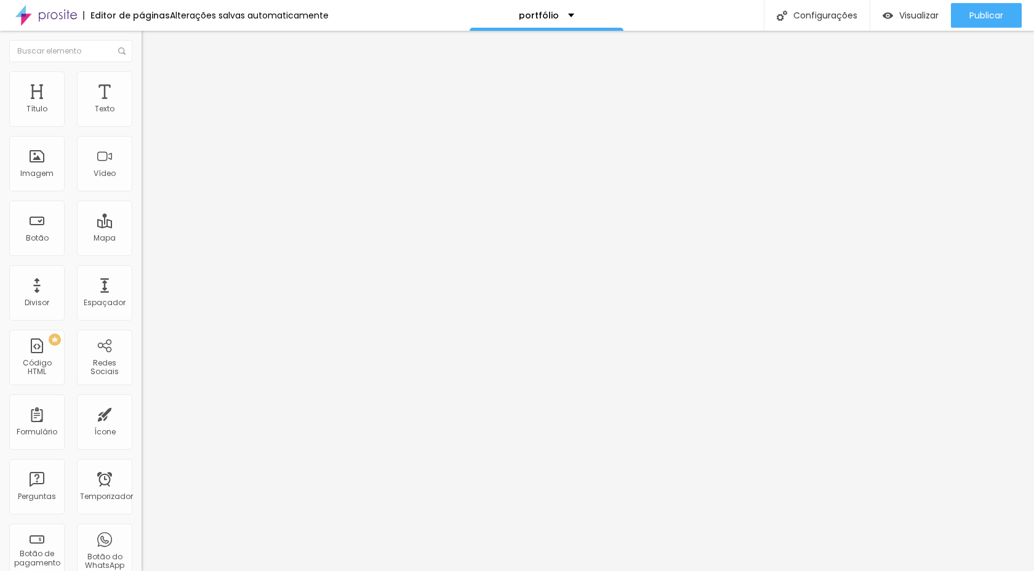
type input "285"
type input "331"
type input "337"
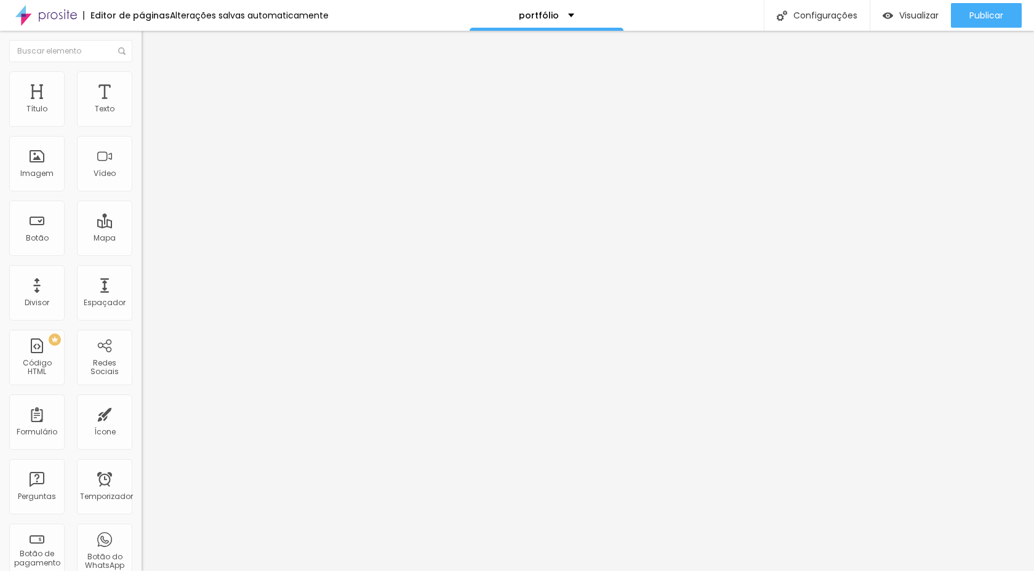
type input "338"
type input "337"
type input "334"
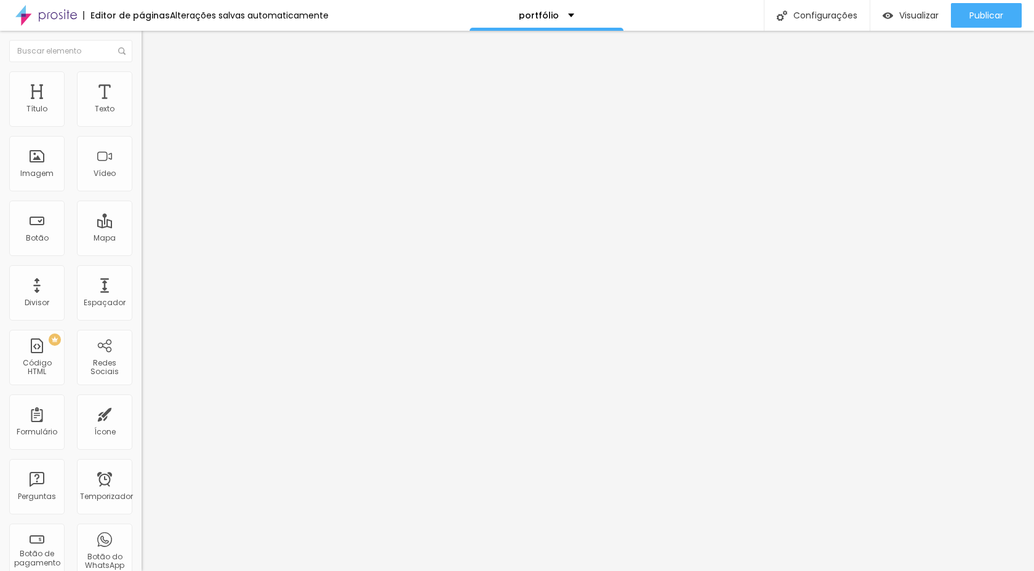
type input "334"
type input "333"
type input "331"
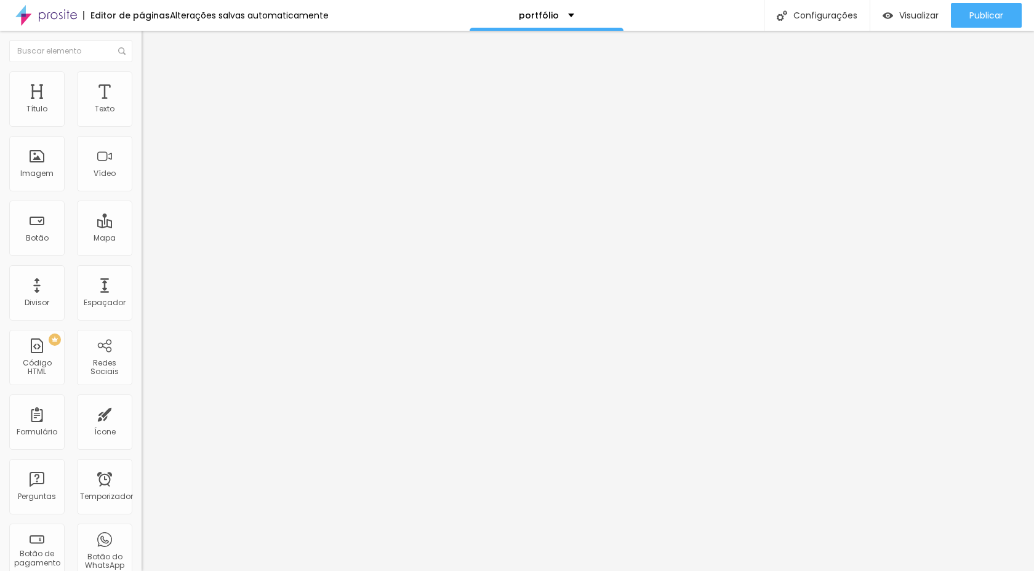
type input "330"
type input "326"
type input "317"
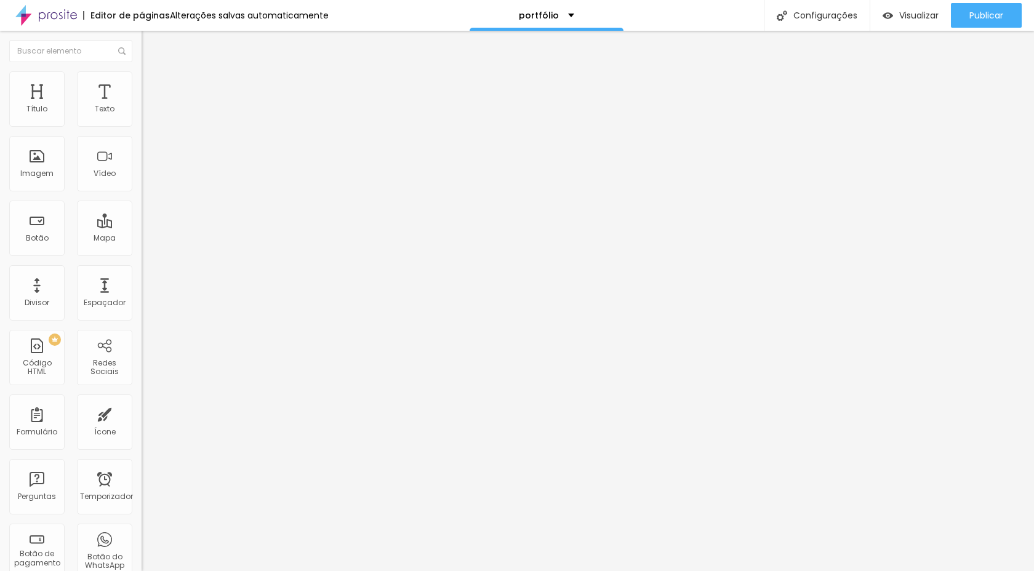
type input "317"
type input "305"
type input "283"
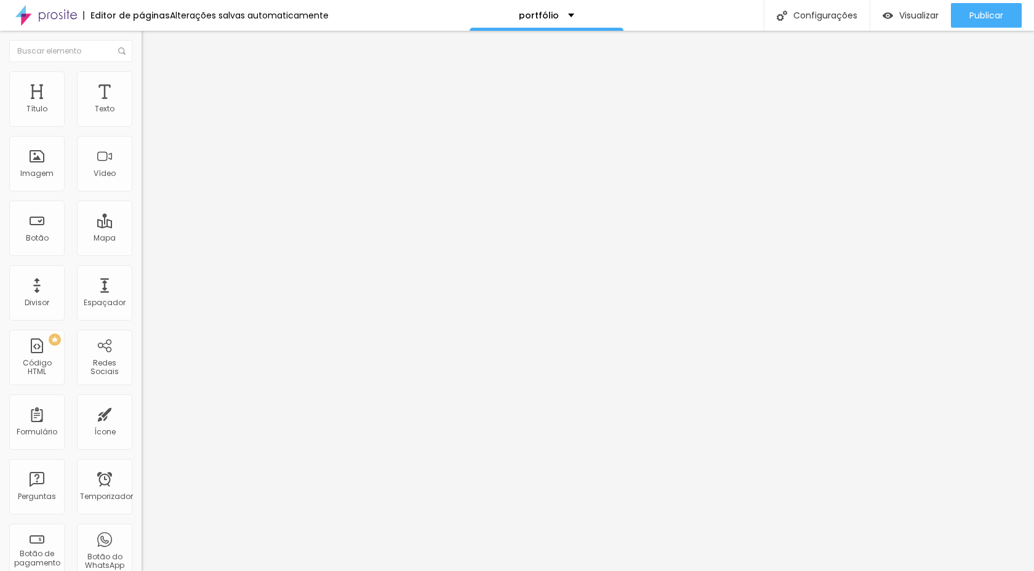
type input "257"
type input "251"
type input "207"
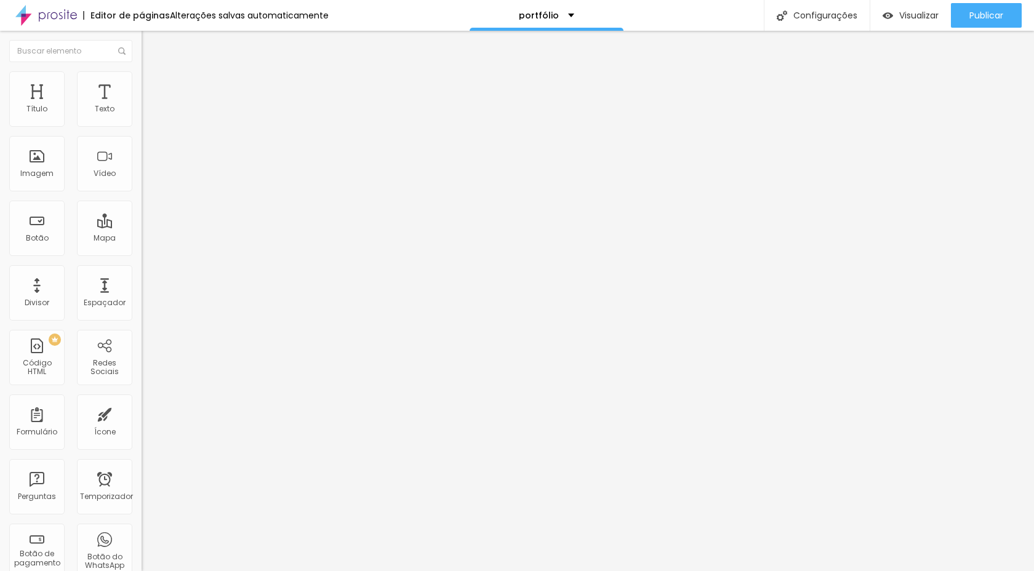
type input "207"
type input "195"
type input "174"
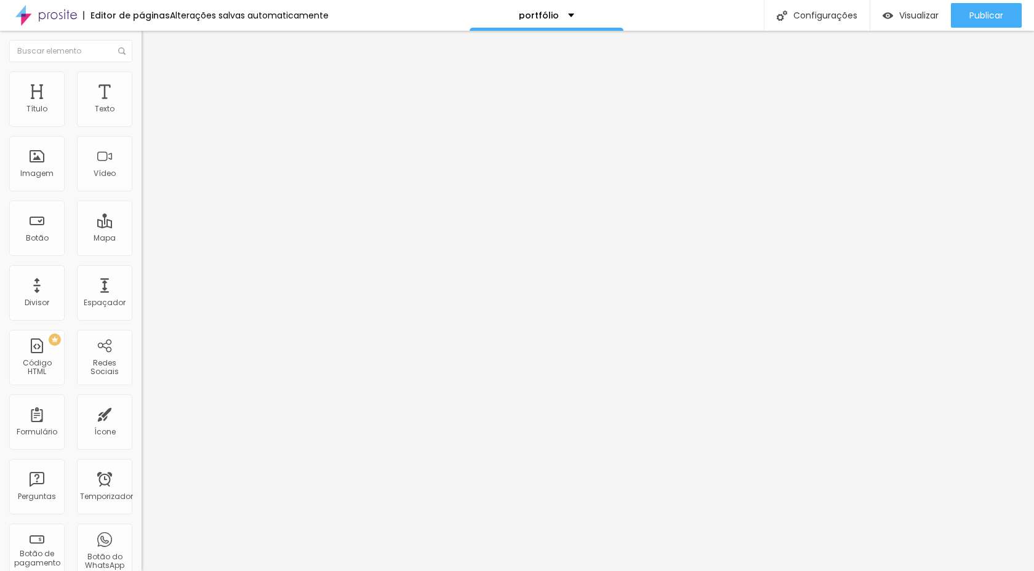
type input "168"
type input "160"
type input "157"
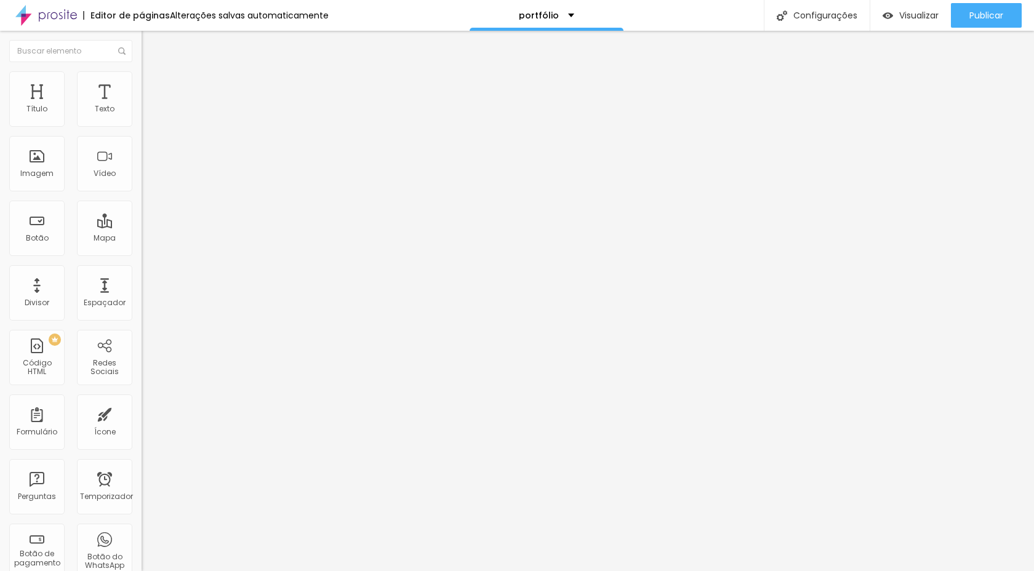
type input "157"
type input "145"
type input "139"
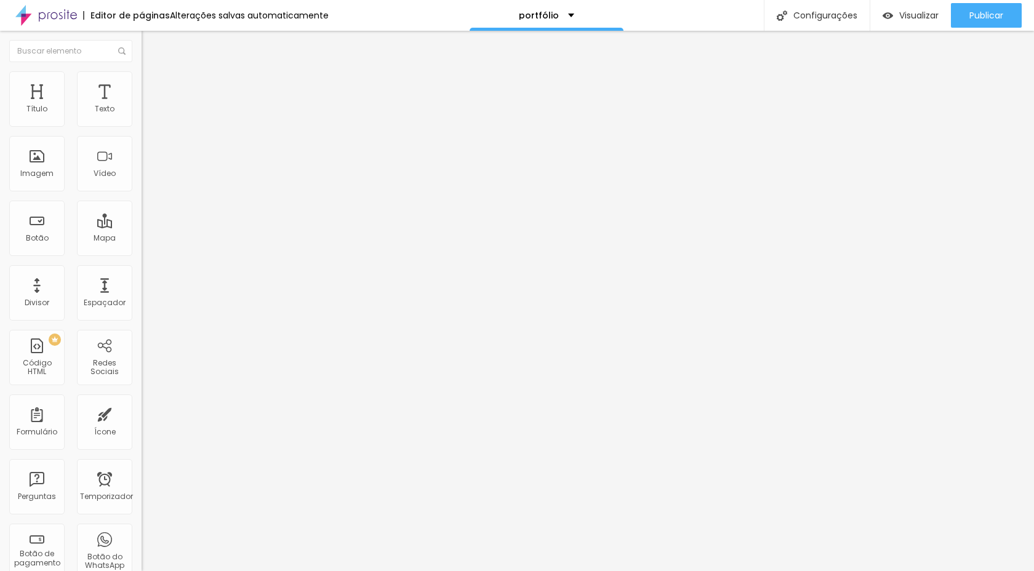
type input "137"
type input "125"
type input "122"
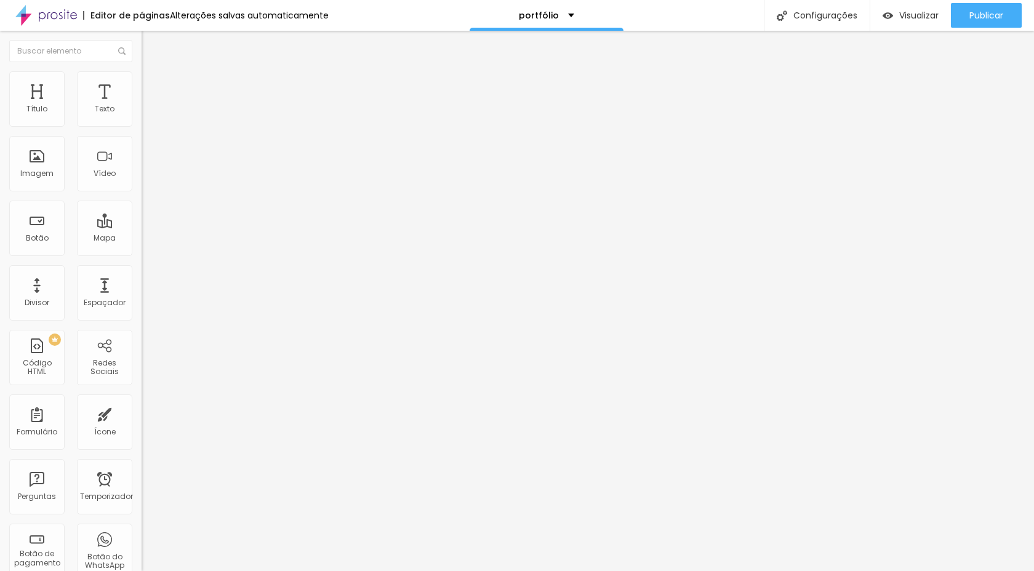
type input "122"
type input "114"
type input "110"
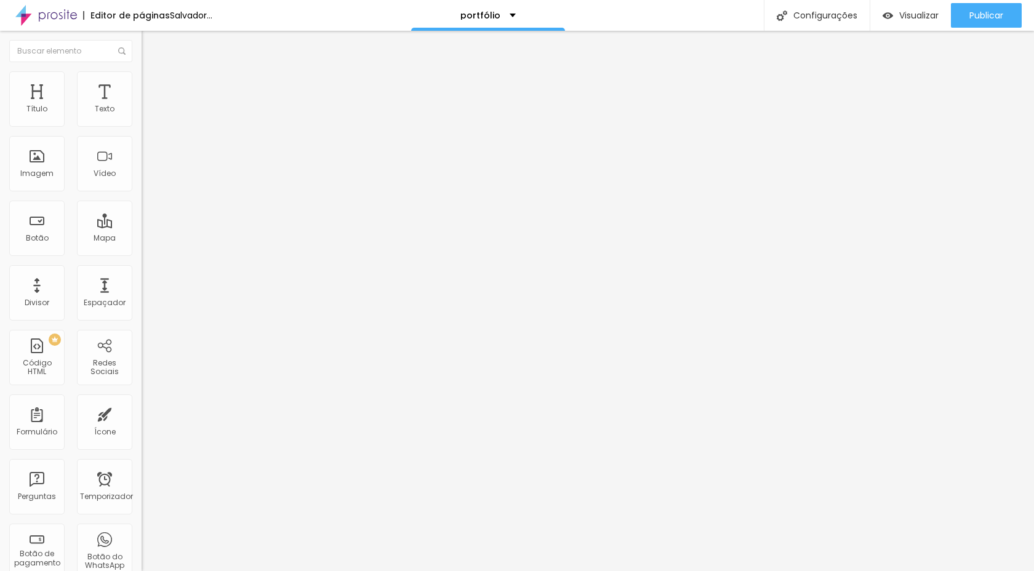
type input "107"
type input "106"
type input "103"
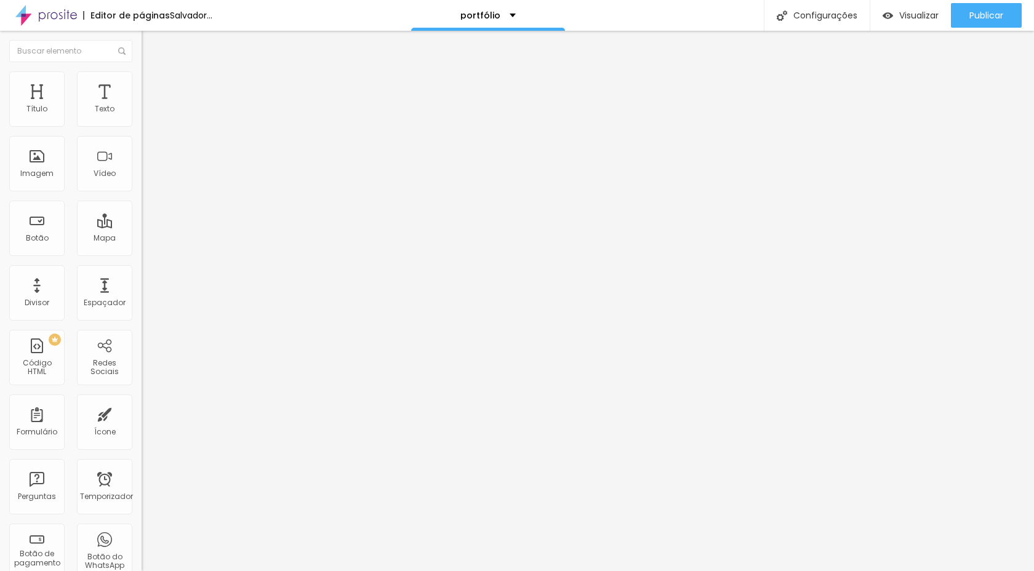
type input "103"
type input "95"
type input "92"
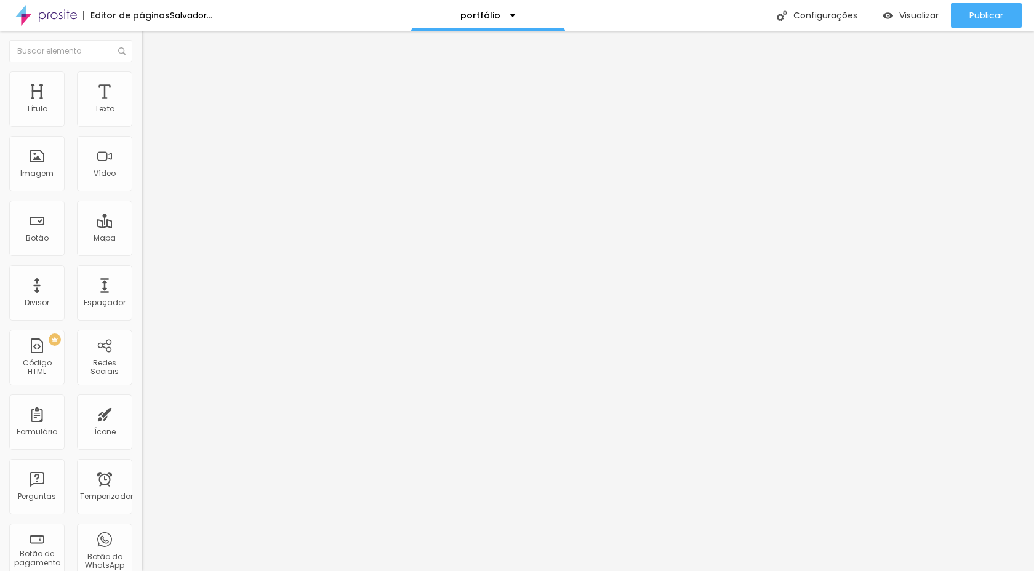
type input "90"
type input "87"
type input "84"
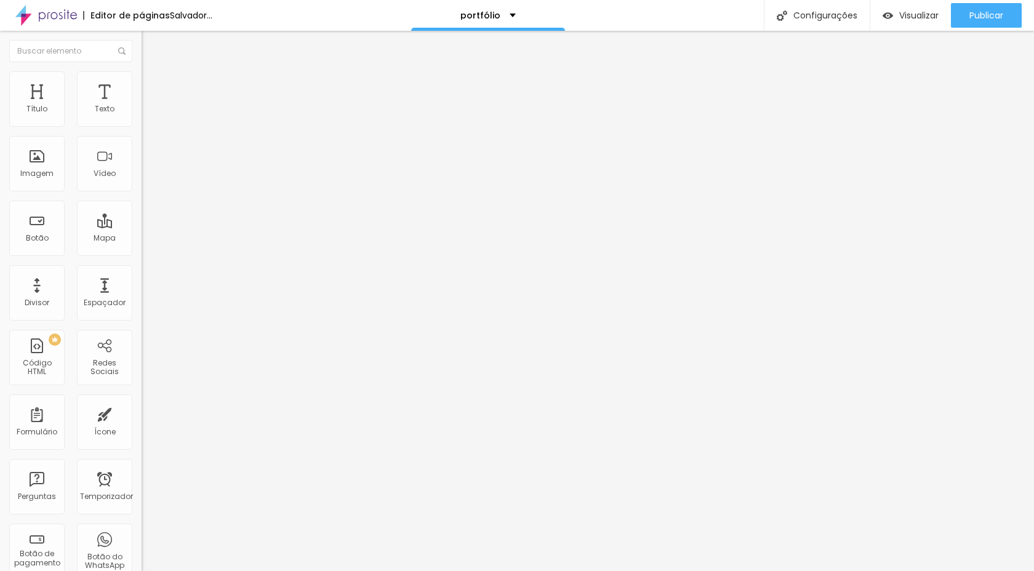
type input "84"
type input "83"
type input "82"
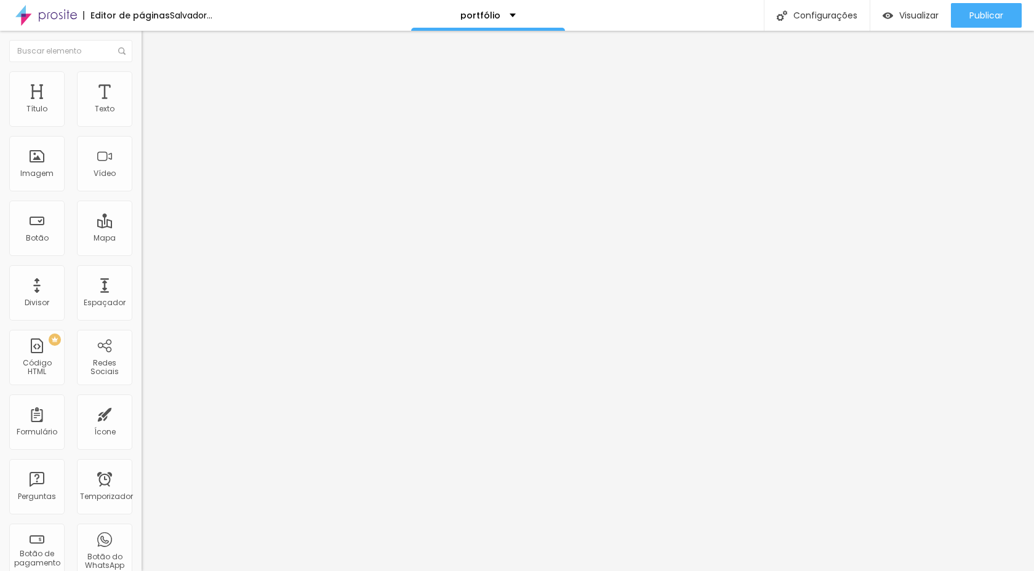
type input "80"
type input "79"
type input "73"
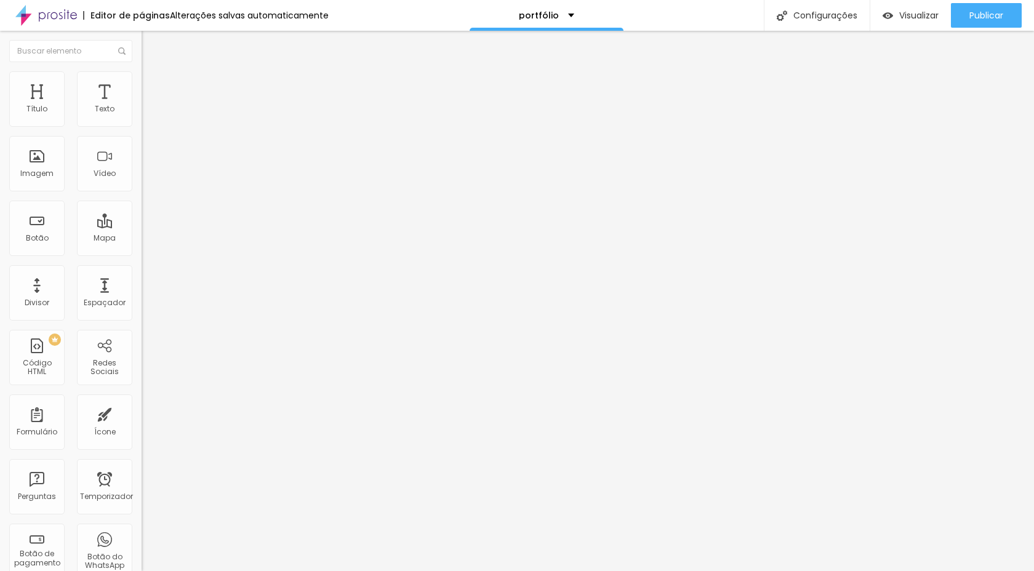
type input "73"
type input "72"
type input "69"
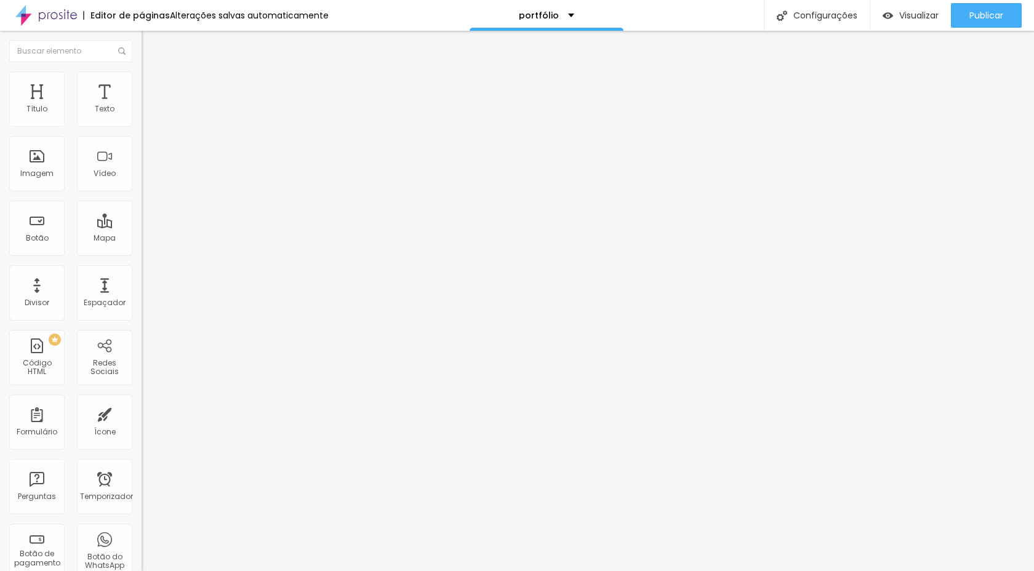
type input "68"
type input "65"
type input "64"
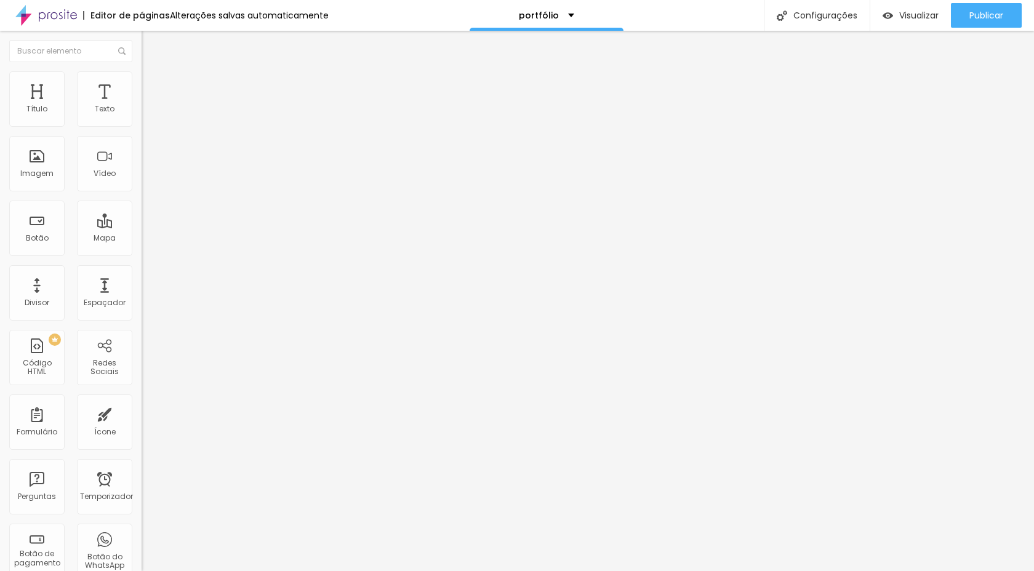
type input "64"
type input "63"
click at [142, 413] on input "range" at bounding box center [181, 418] width 79 height 10
drag, startPoint x: 26, startPoint y: 123, endPoint x: 79, endPoint y: 124, distance: 52.9
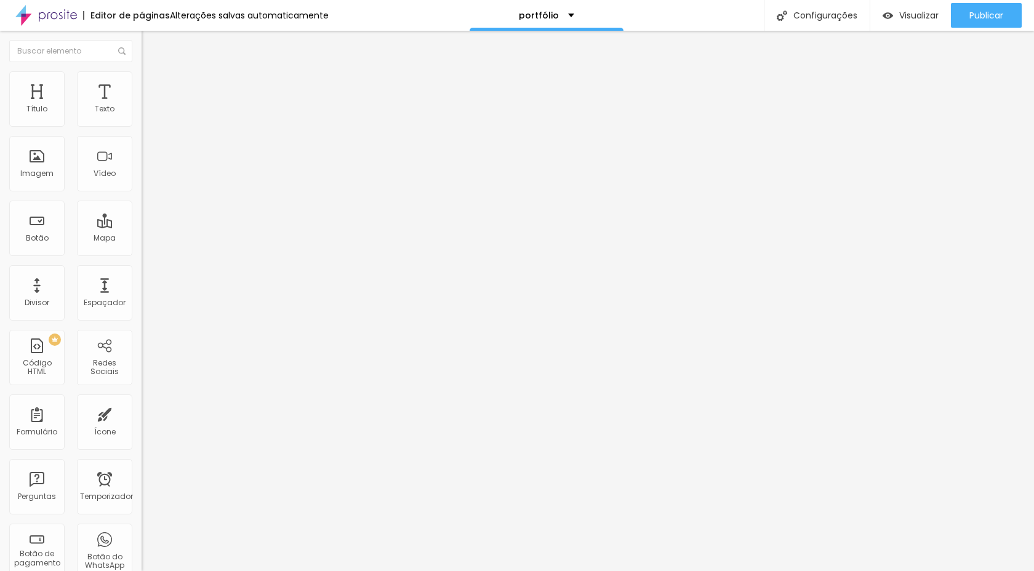
click at [142, 239] on input "range" at bounding box center [181, 244] width 79 height 10
